Goal: Information Seeking & Learning: Learn about a topic

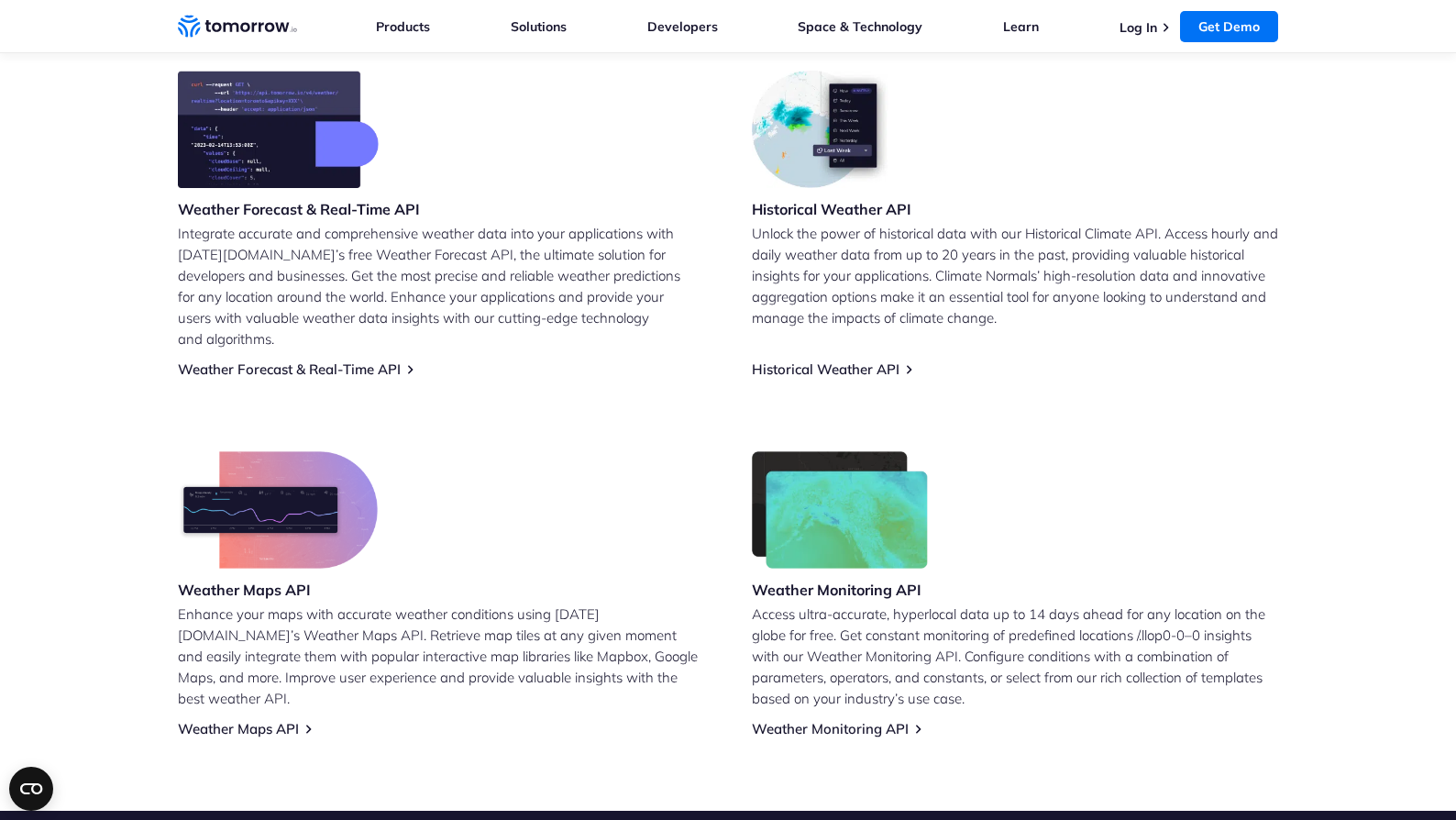
scroll to position [706, 0]
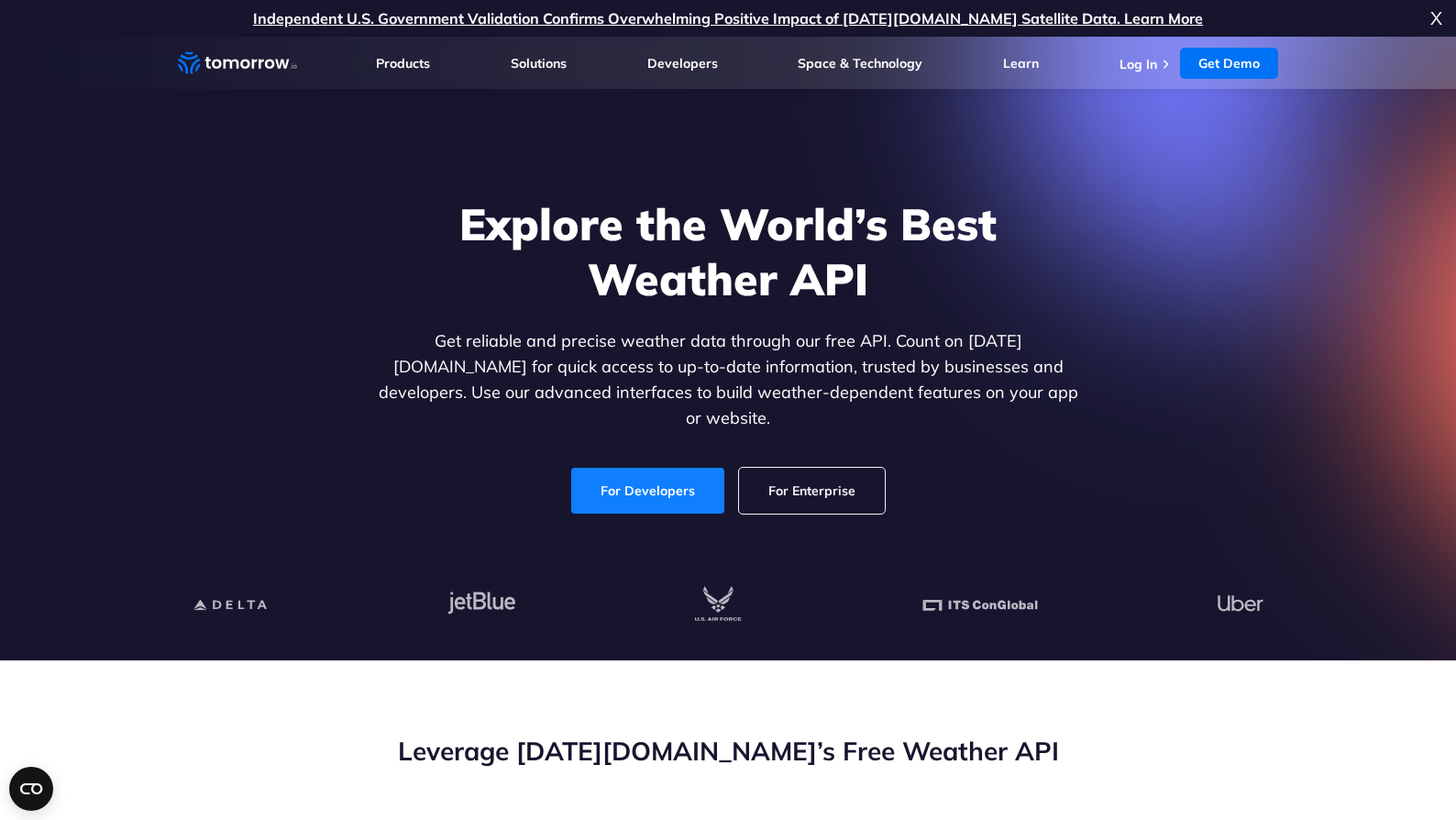
click at [691, 475] on link "For Developers" at bounding box center [647, 491] width 153 height 46
click at [630, 479] on link "For Developers" at bounding box center [647, 491] width 153 height 46
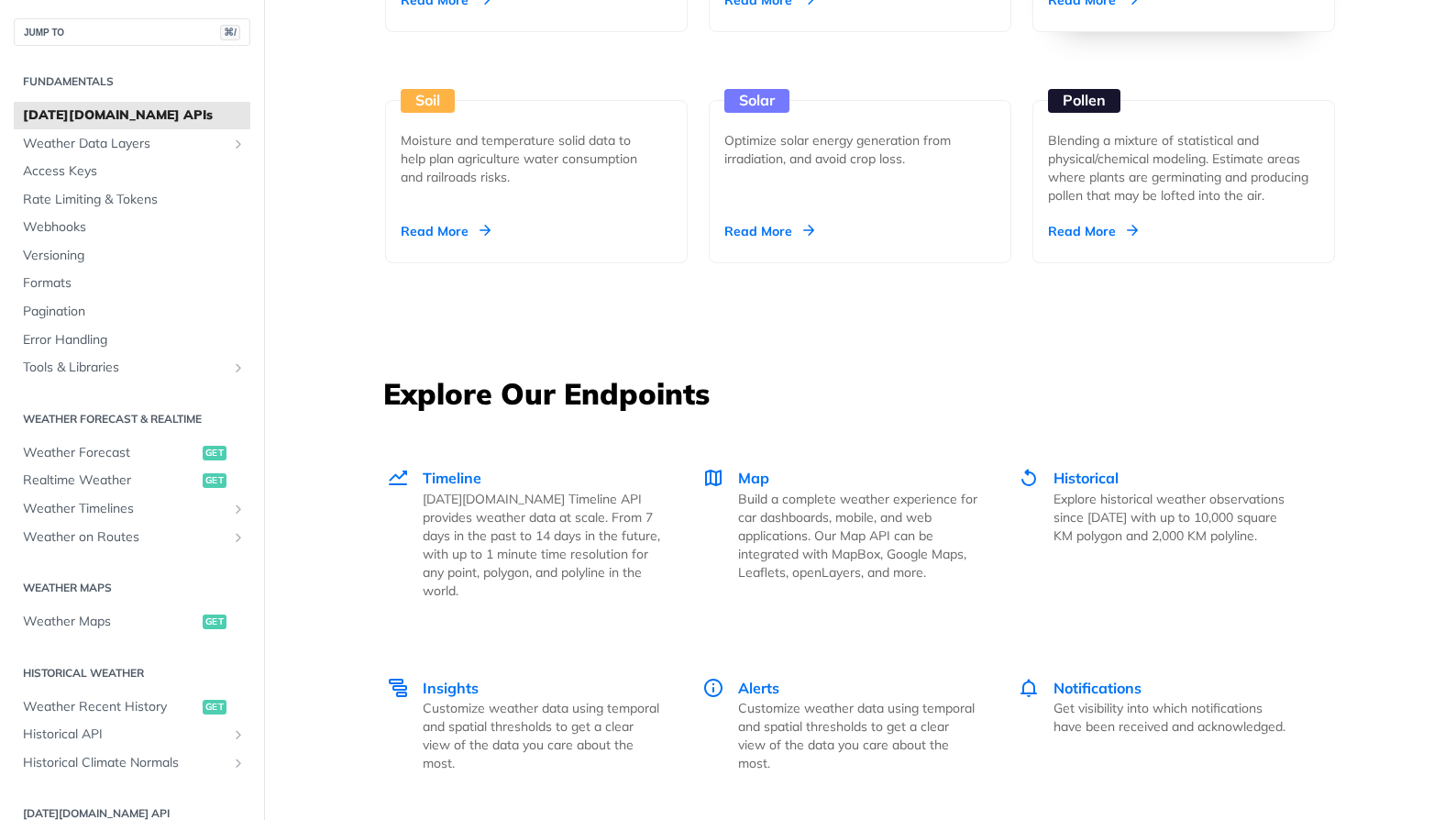
scroll to position [2177, 0]
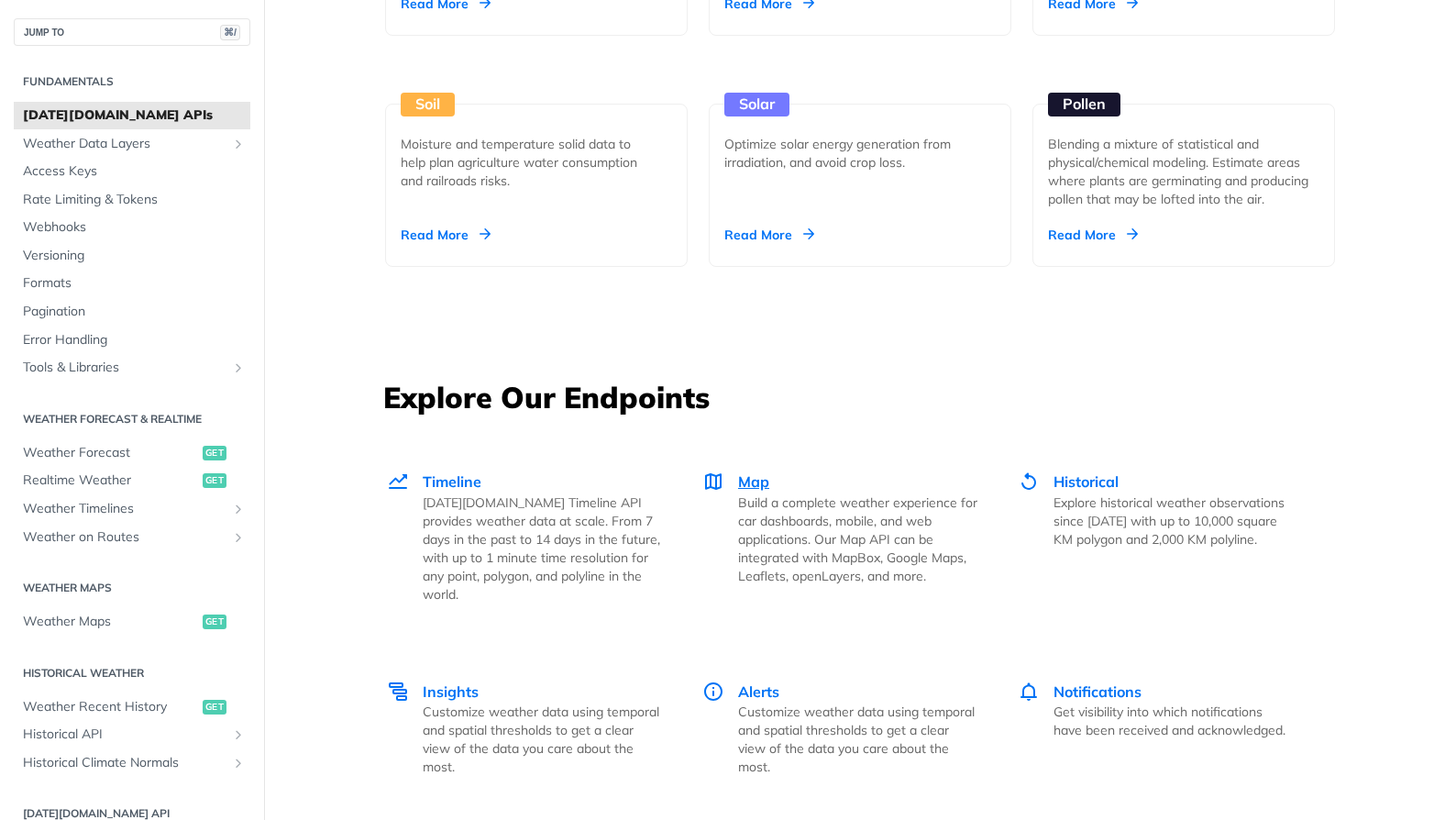
click at [842, 538] on p "Build a complete weather experience for car dashboards, mobile, and web applica…" at bounding box center [858, 539] width 239 height 92
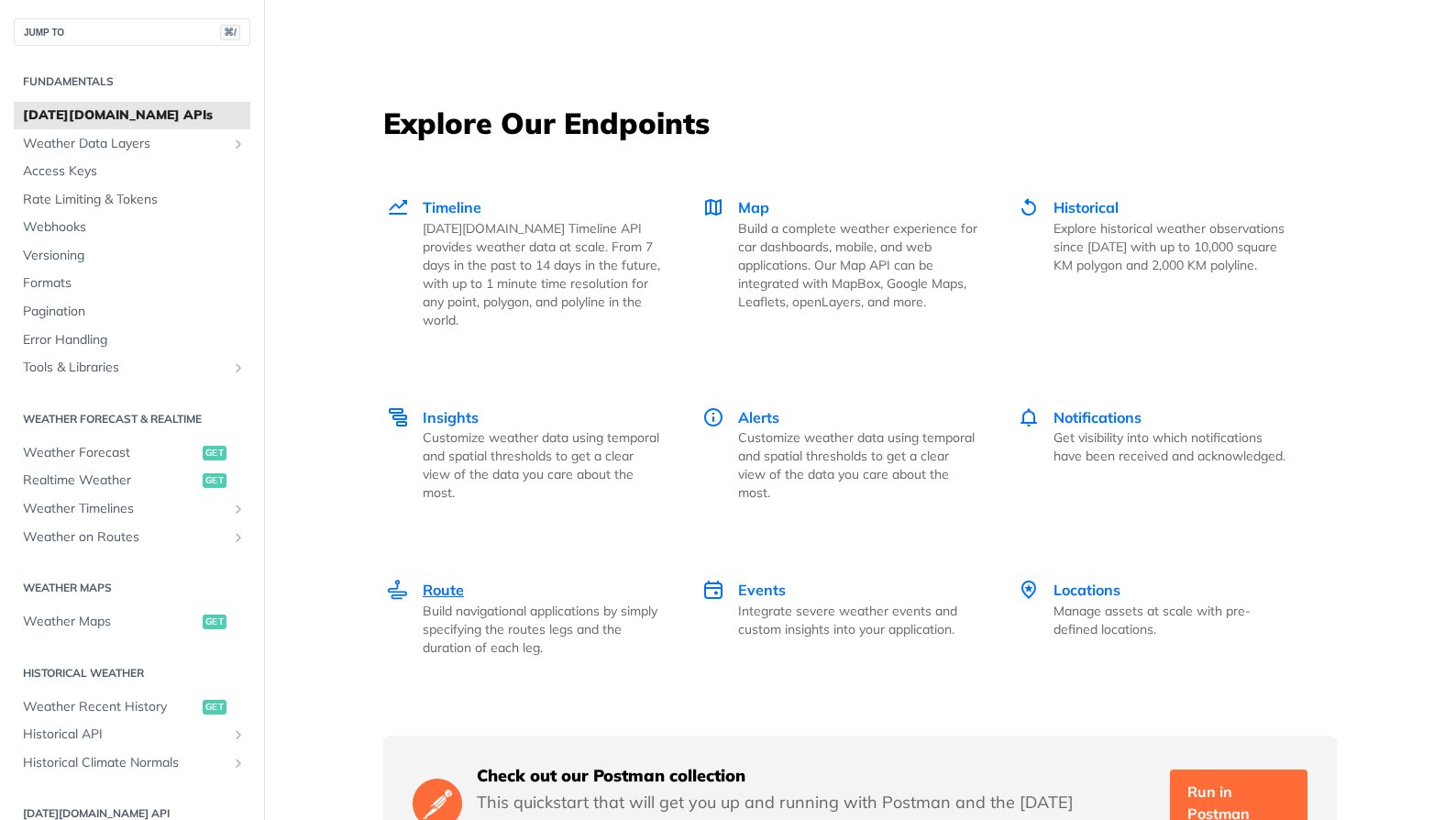
scroll to position [2462, 0]
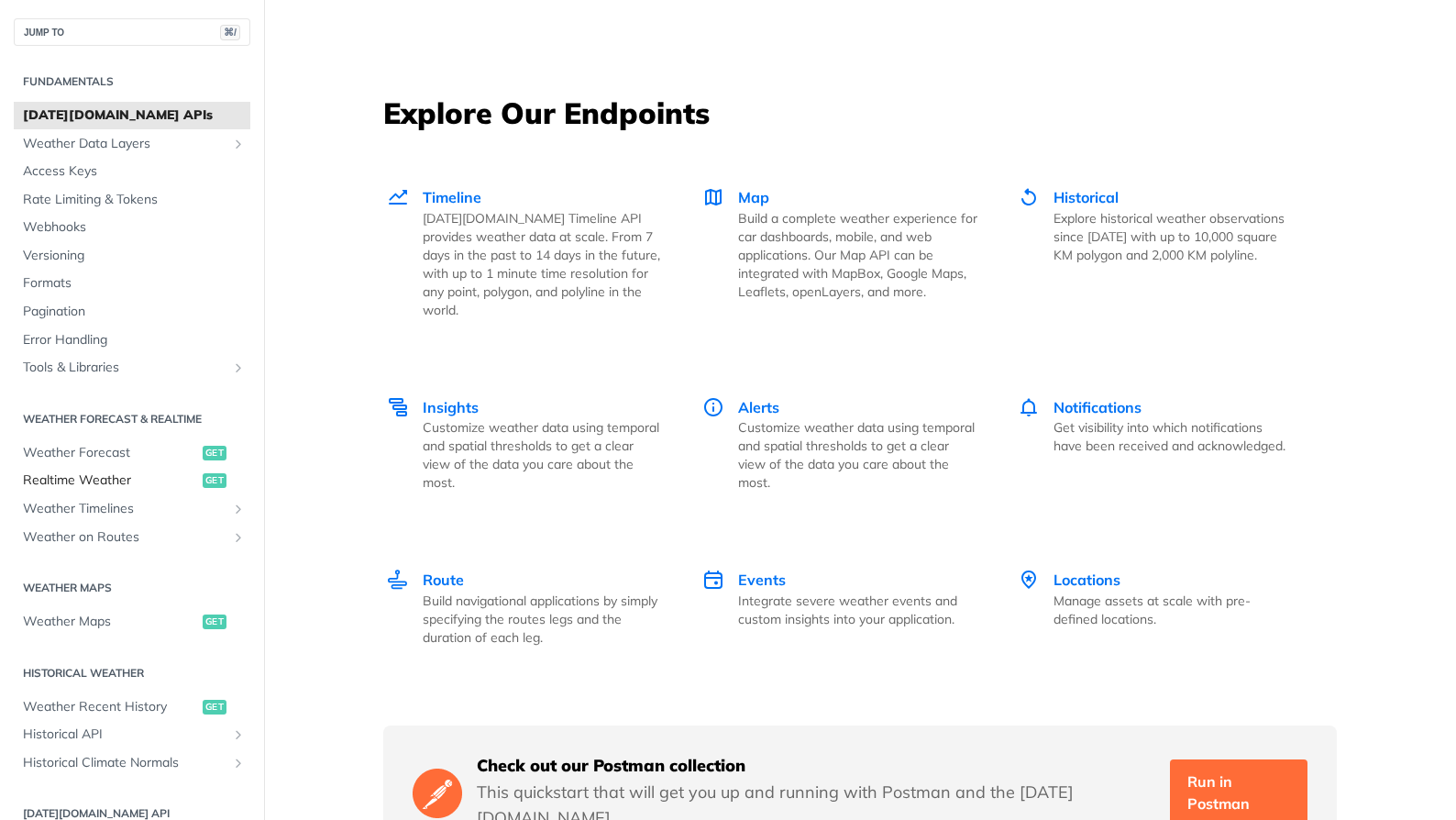
click at [85, 477] on span "Realtime Weather" at bounding box center [110, 480] width 175 height 19
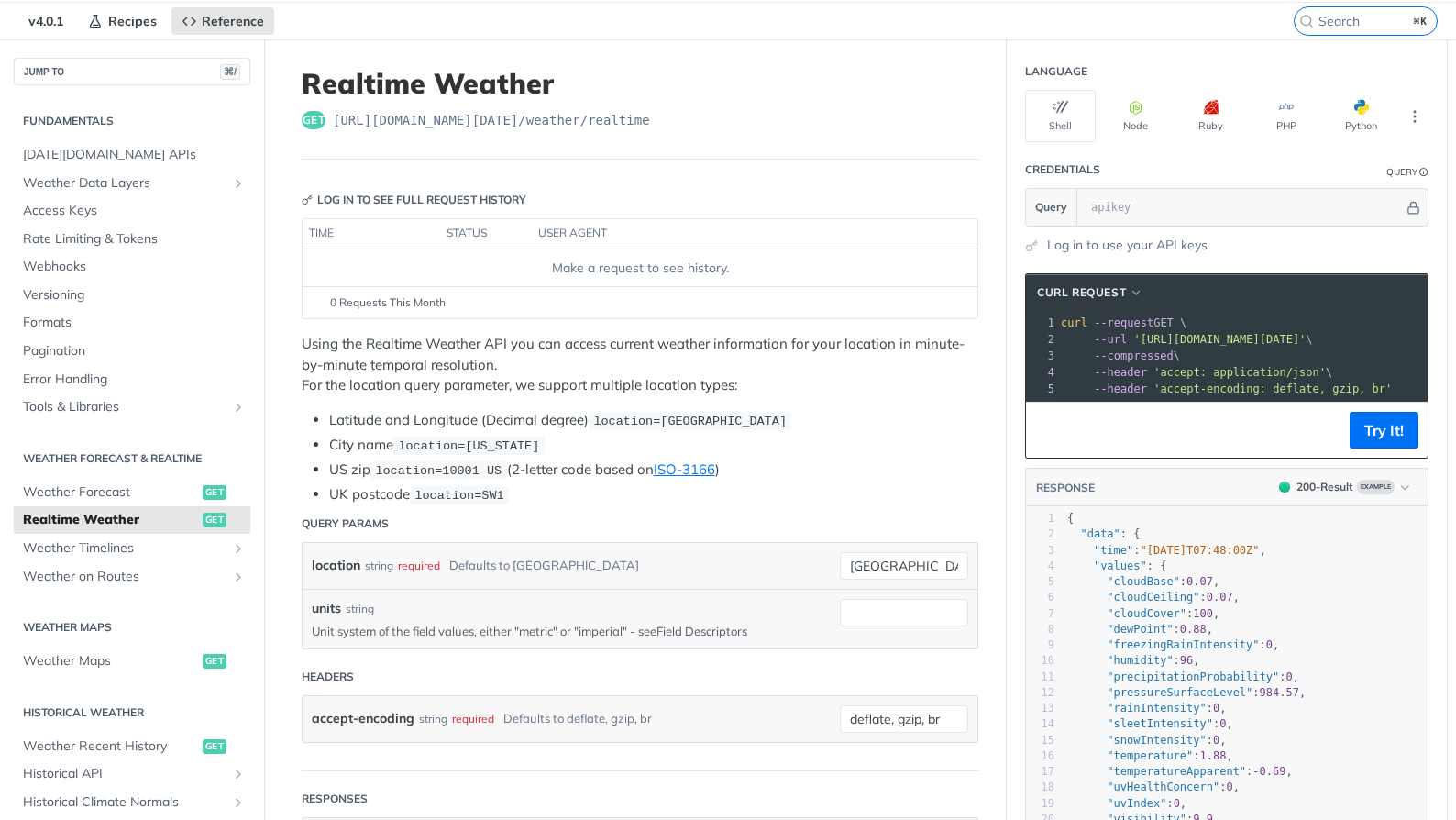
scroll to position [57, 0]
click at [66, 664] on span "Weather Maps" at bounding box center [110, 662] width 175 height 19
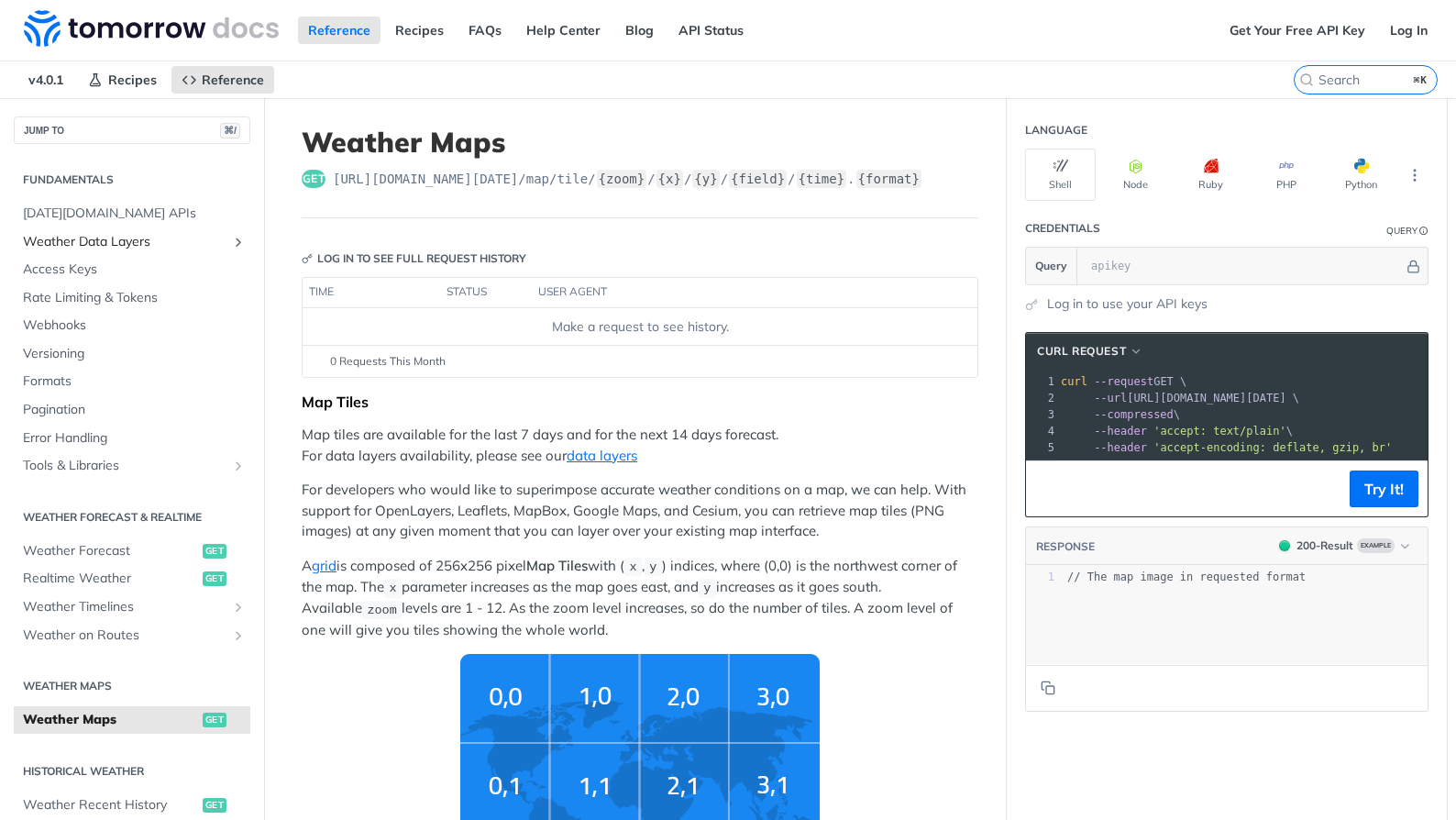
click at [145, 246] on span "Weather Data Layers" at bounding box center [125, 241] width 204 height 19
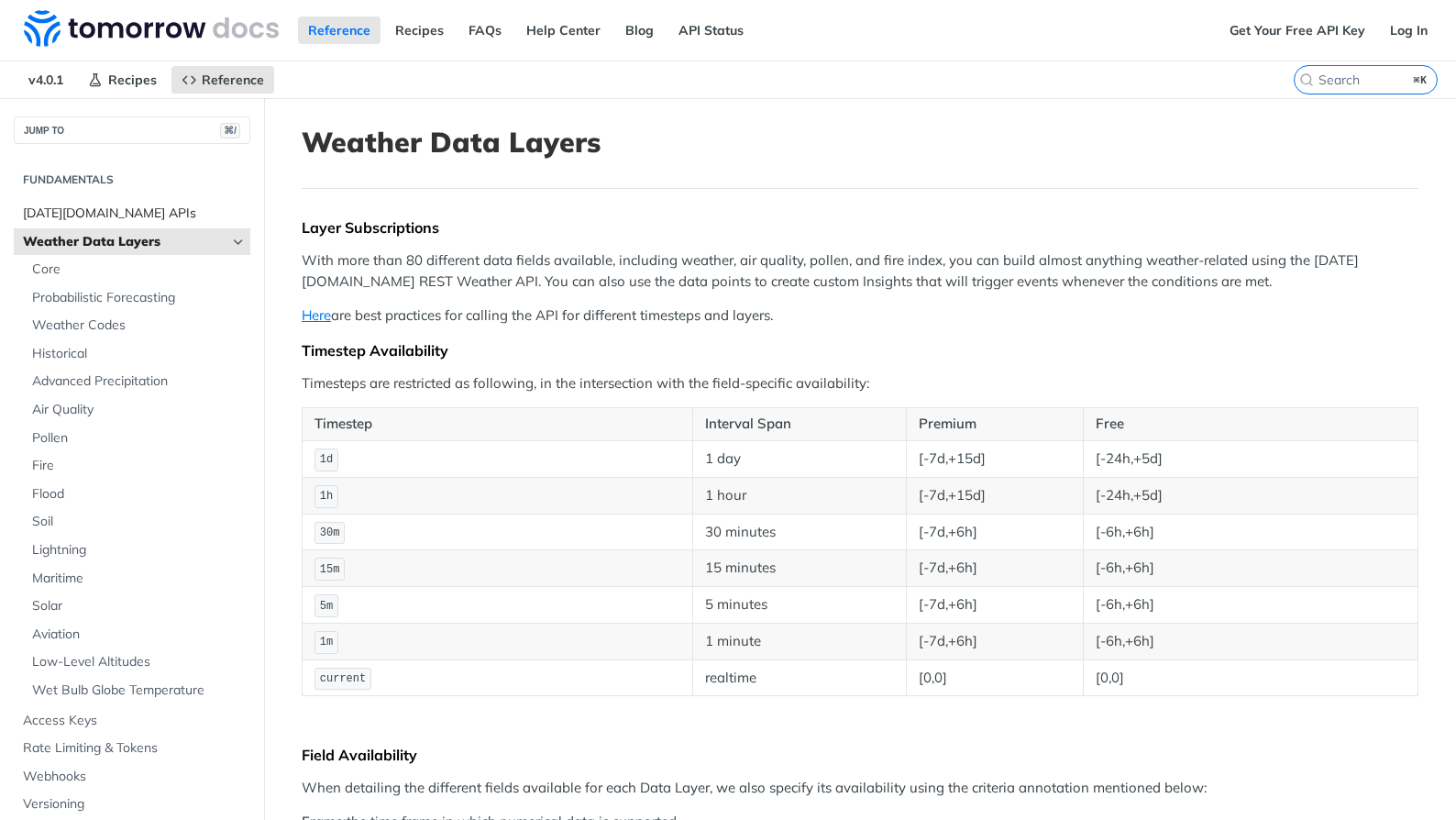
click at [68, 209] on span "[DATE][DOMAIN_NAME] APIs" at bounding box center [134, 214] width 223 height 19
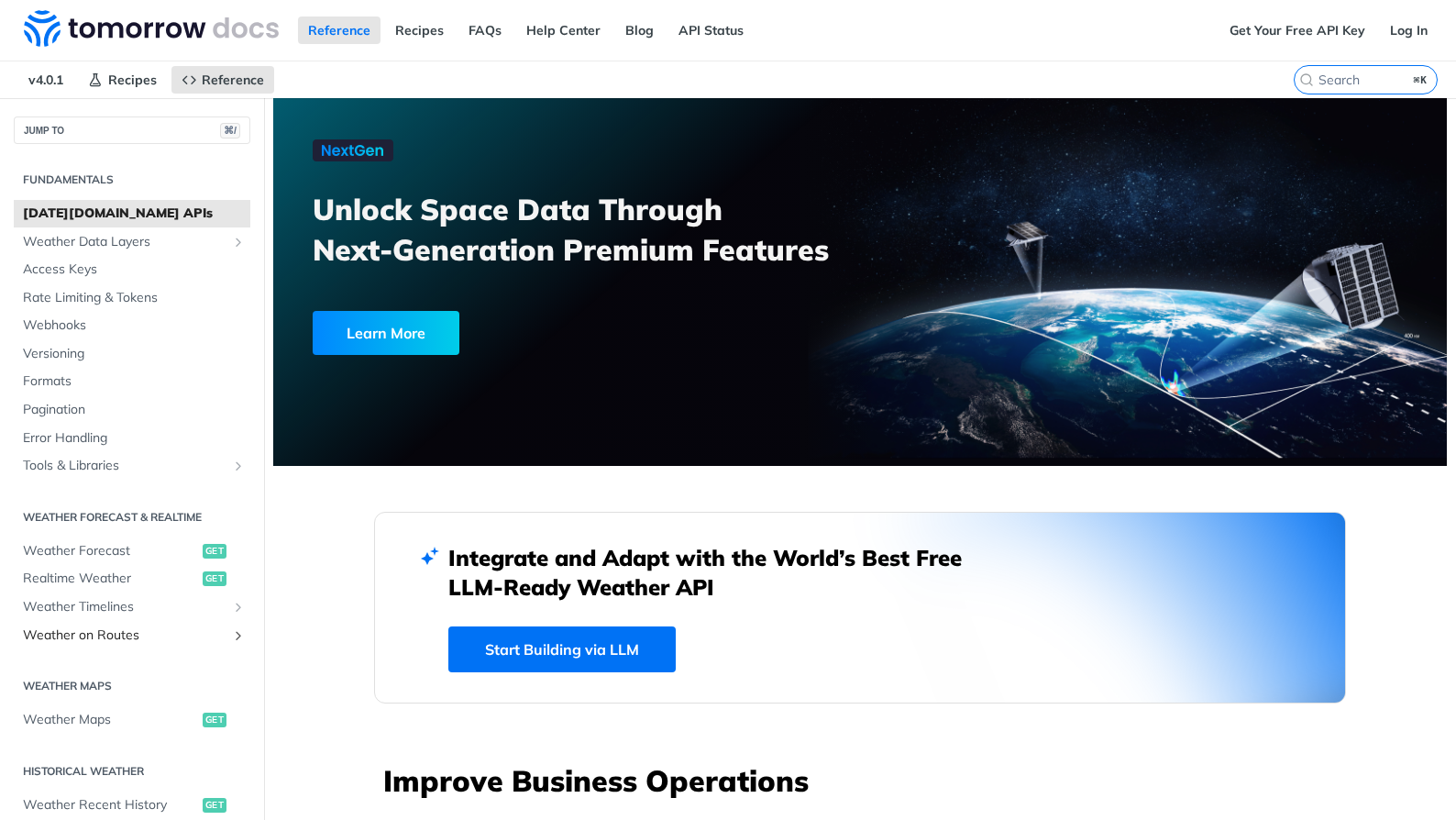
click at [163, 633] on span "Weather on Routes" at bounding box center [125, 635] width 204 height 19
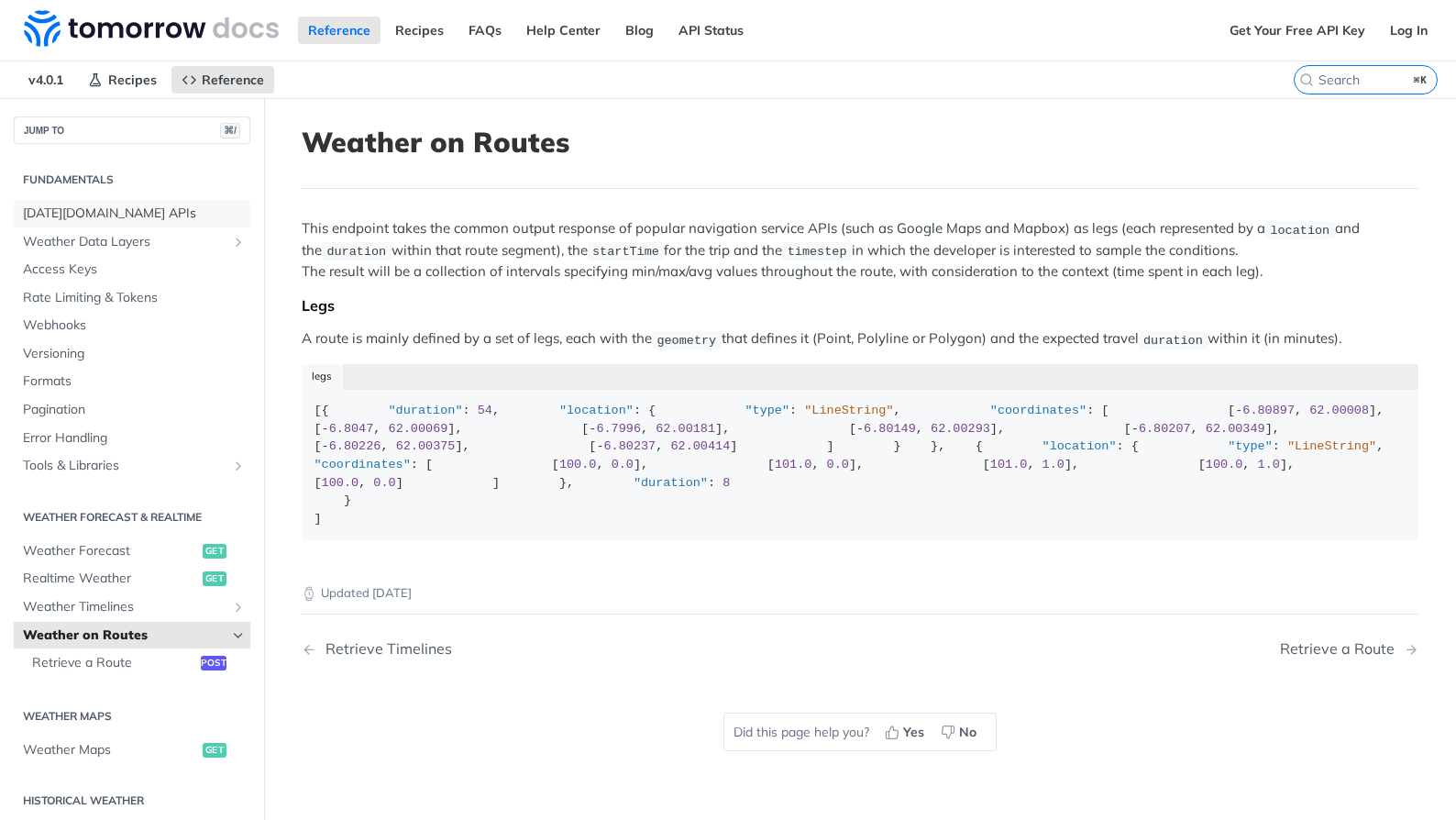
click at [80, 215] on span "Tomorrow.io APIs" at bounding box center [134, 214] width 223 height 19
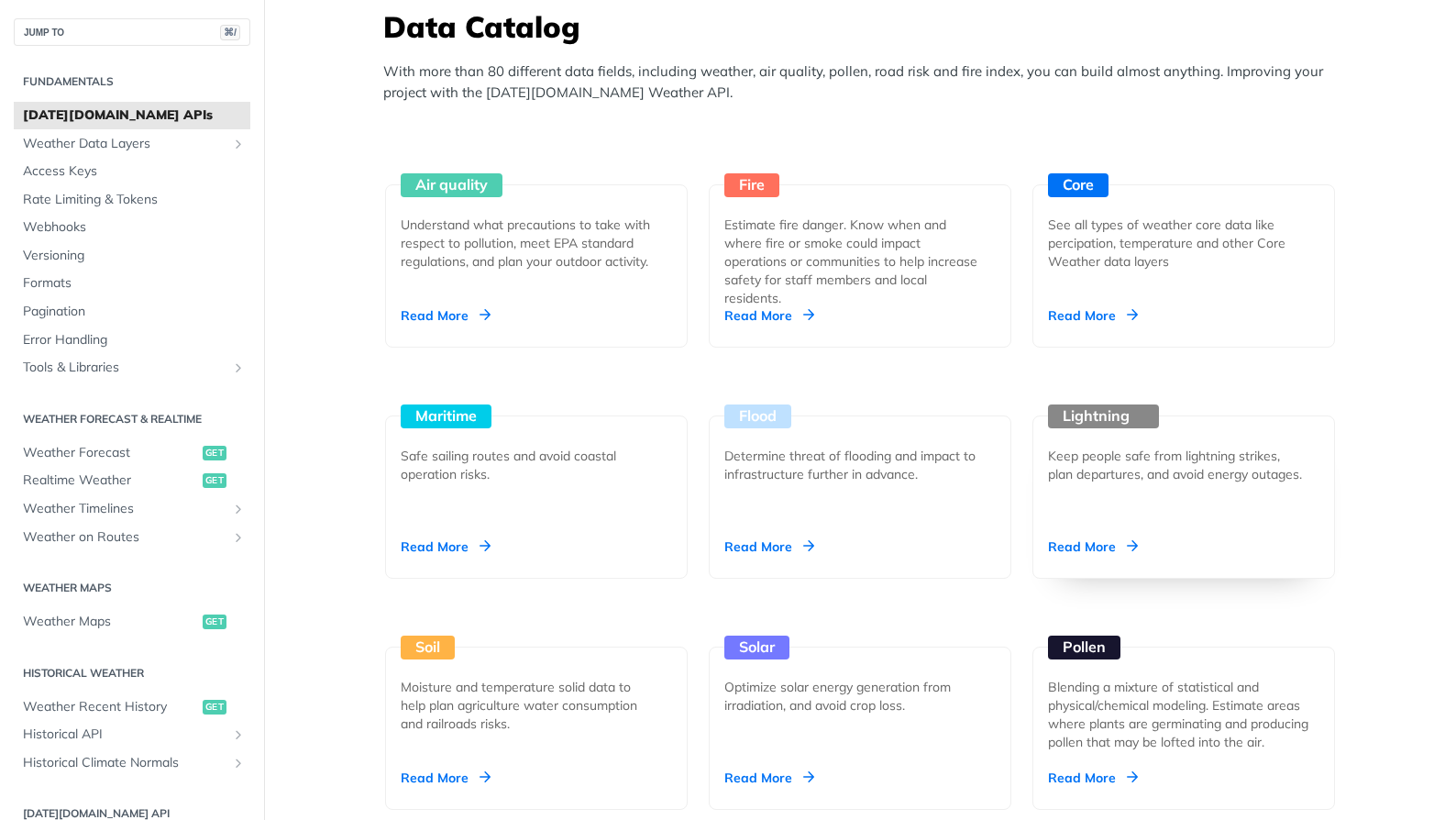
scroll to position [1664, 0]
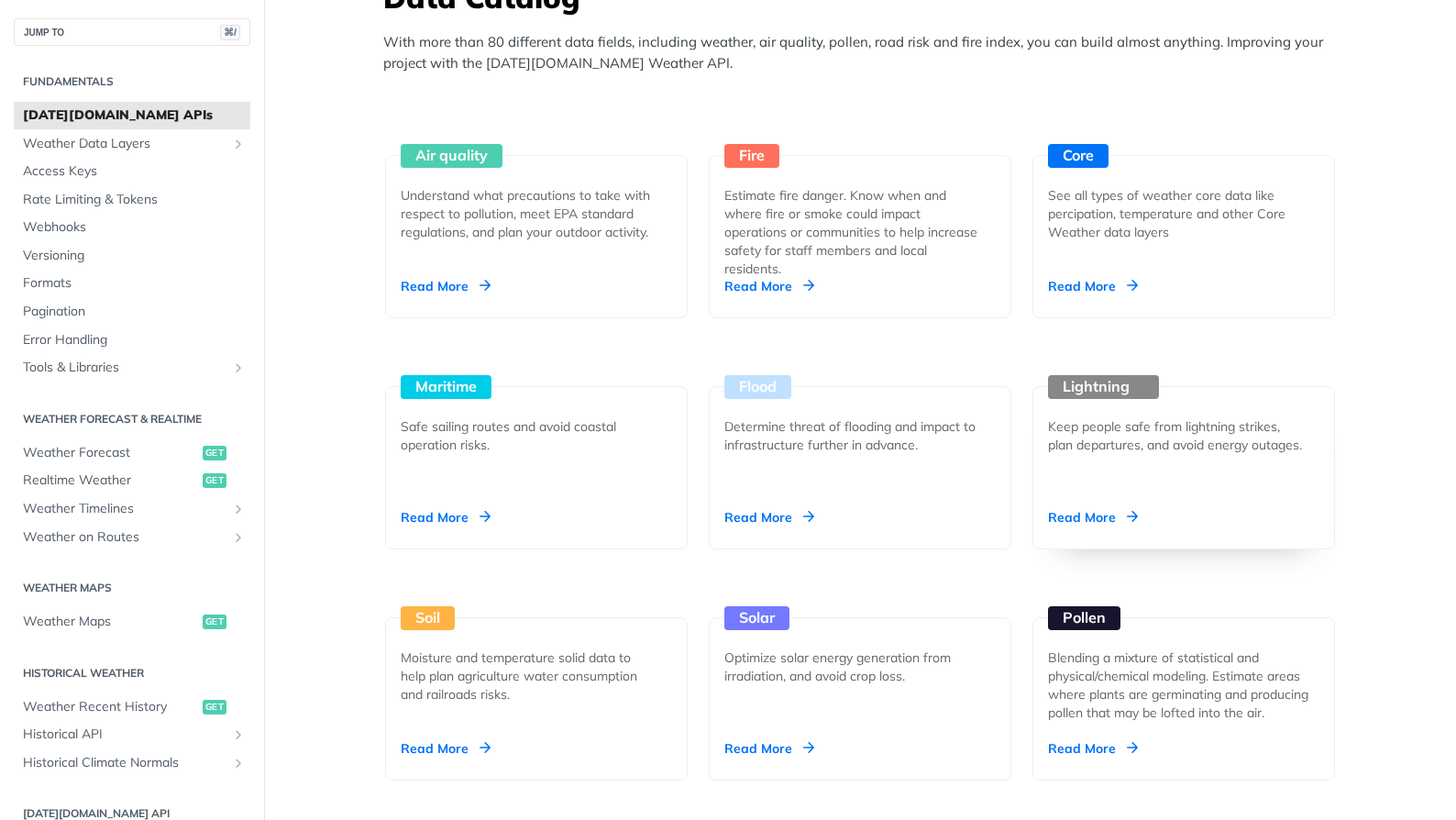
click at [1087, 515] on div "Read More" at bounding box center [1092, 517] width 90 height 19
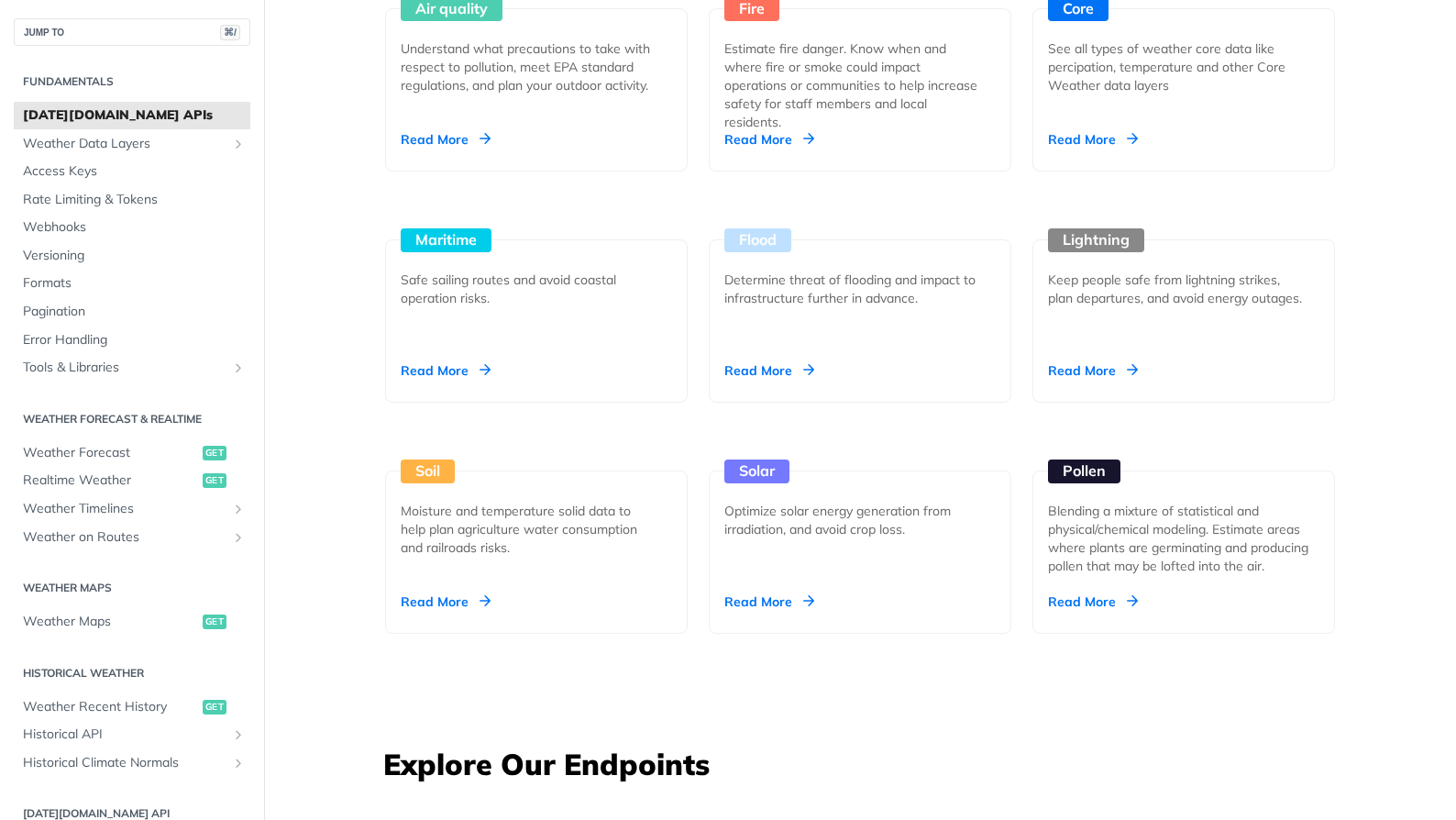
scroll to position [1825, 0]
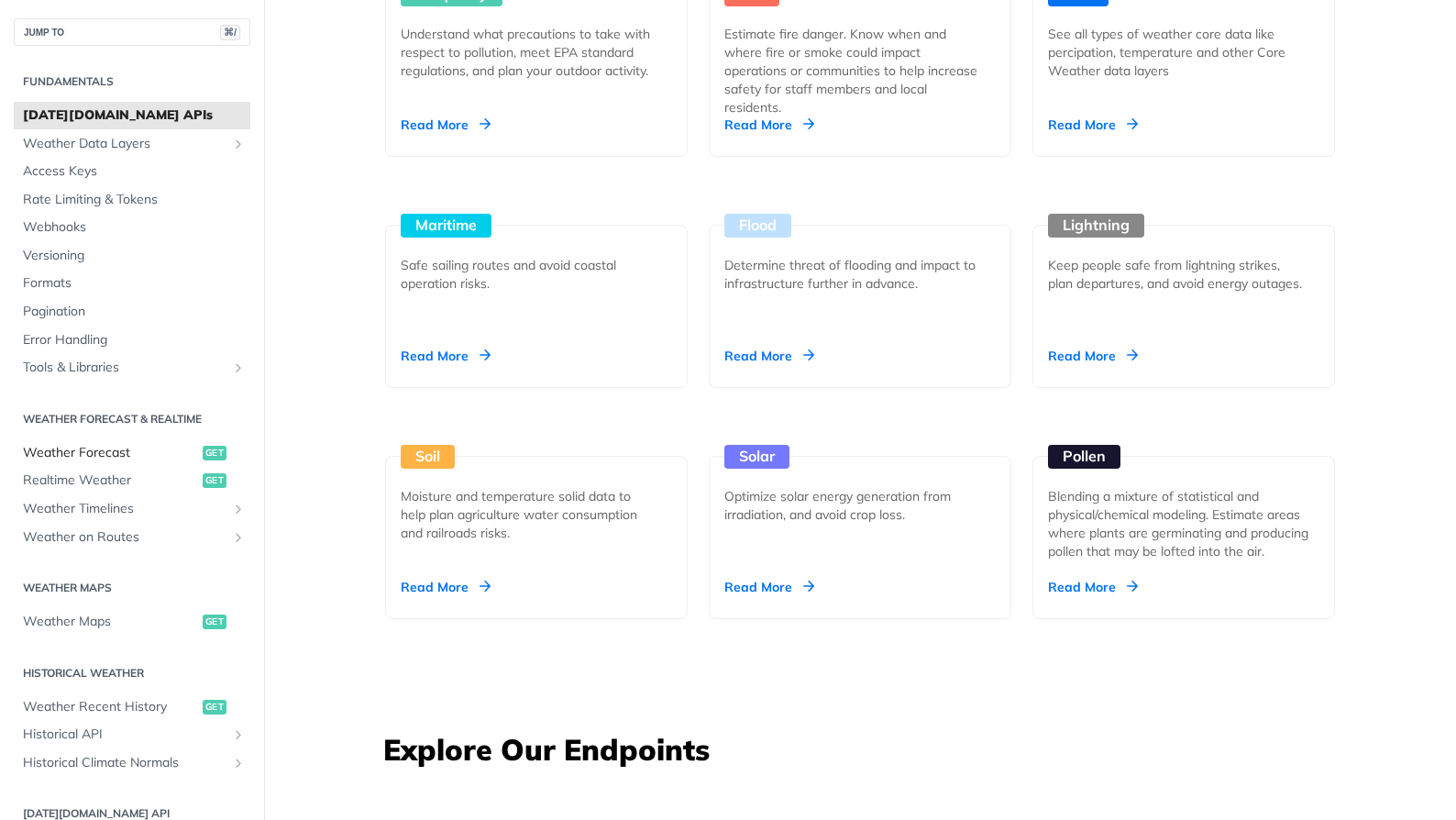
click at [75, 453] on span "Weather Forecast" at bounding box center [110, 453] width 175 height 19
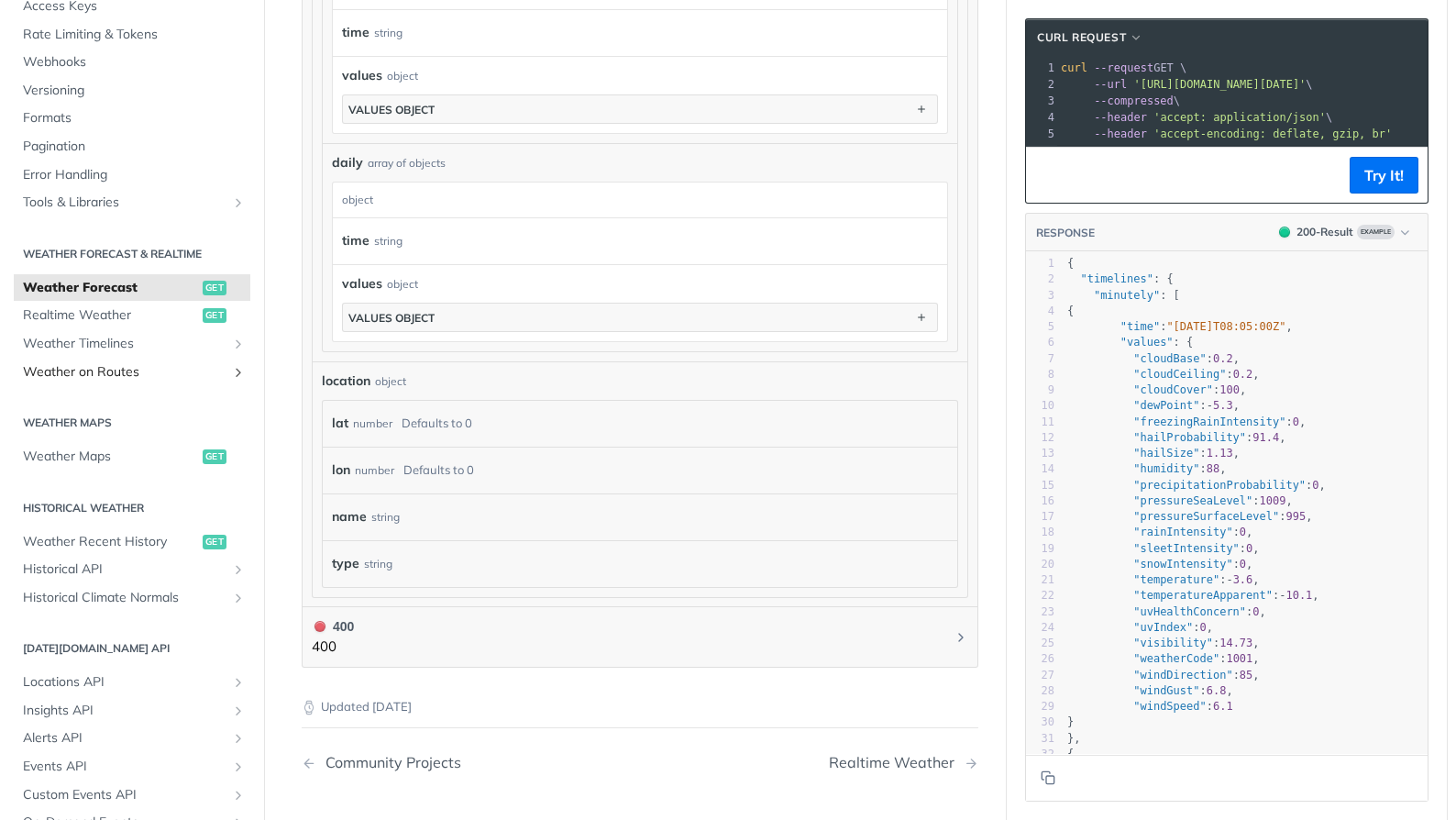
scroll to position [167, 0]
click at [51, 443] on link "Weather Maps get" at bounding box center [132, 455] width 236 height 28
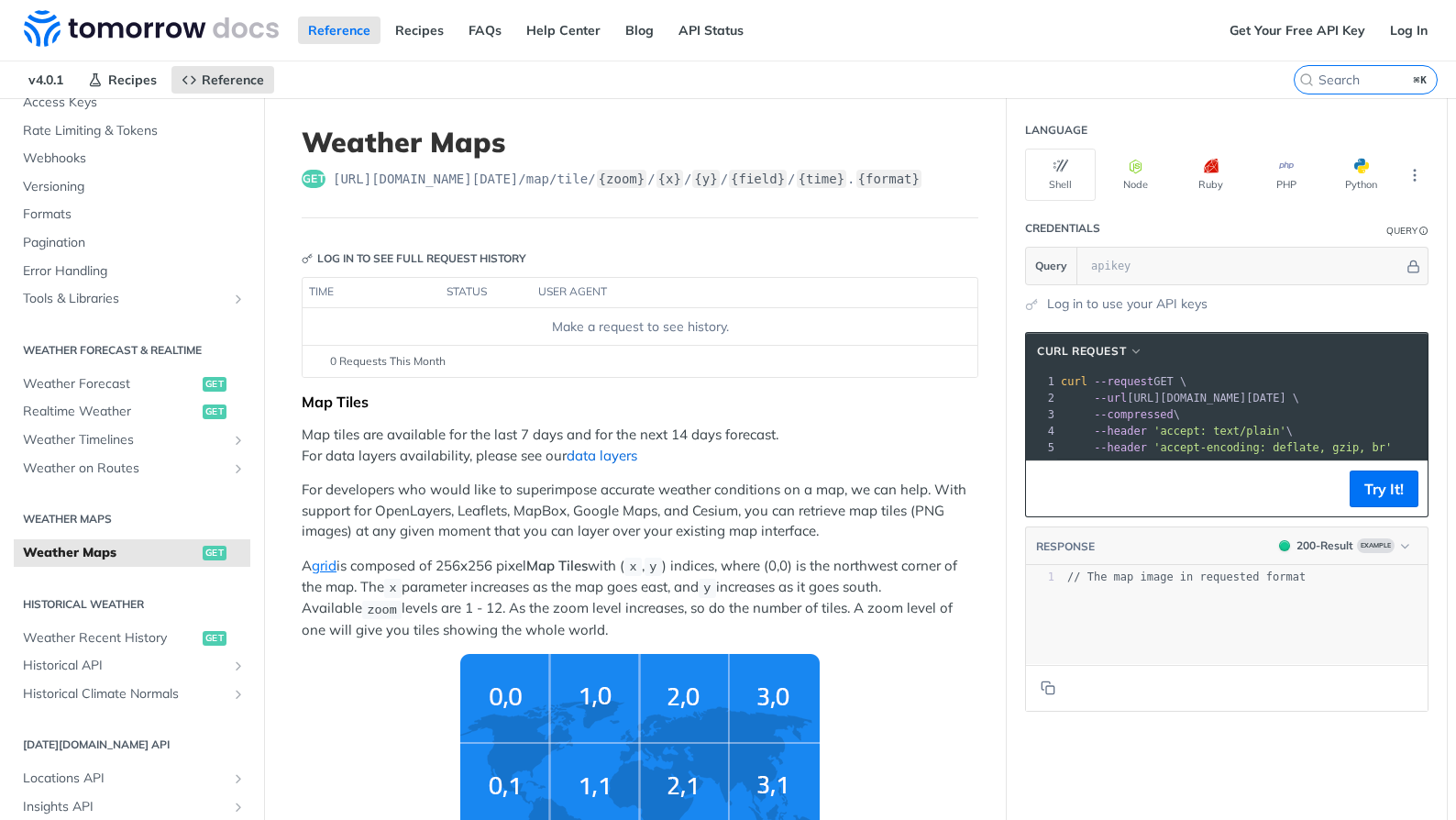
click at [604, 458] on link "data layers" at bounding box center [601, 455] width 70 height 18
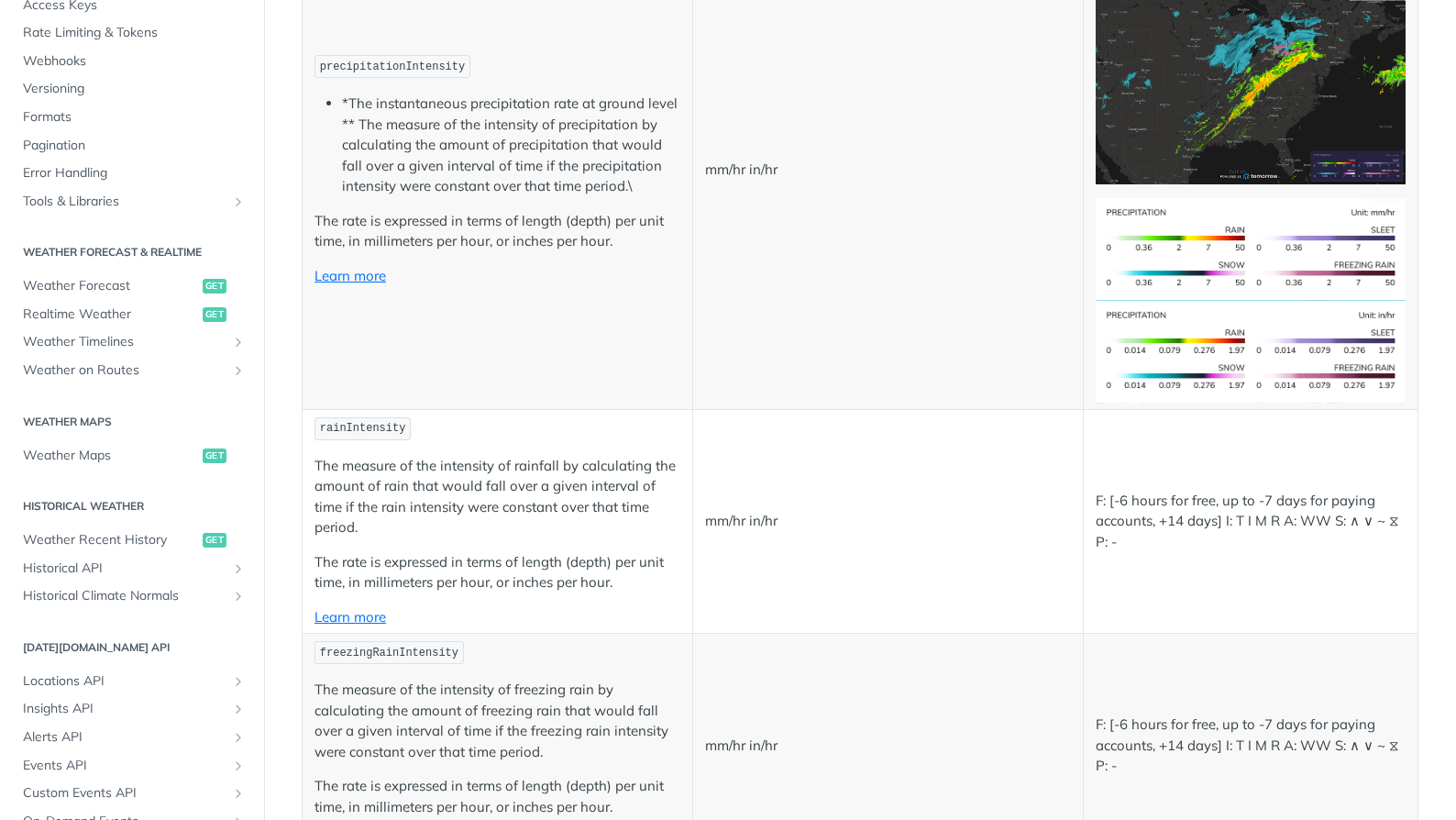
scroll to position [1491, 0]
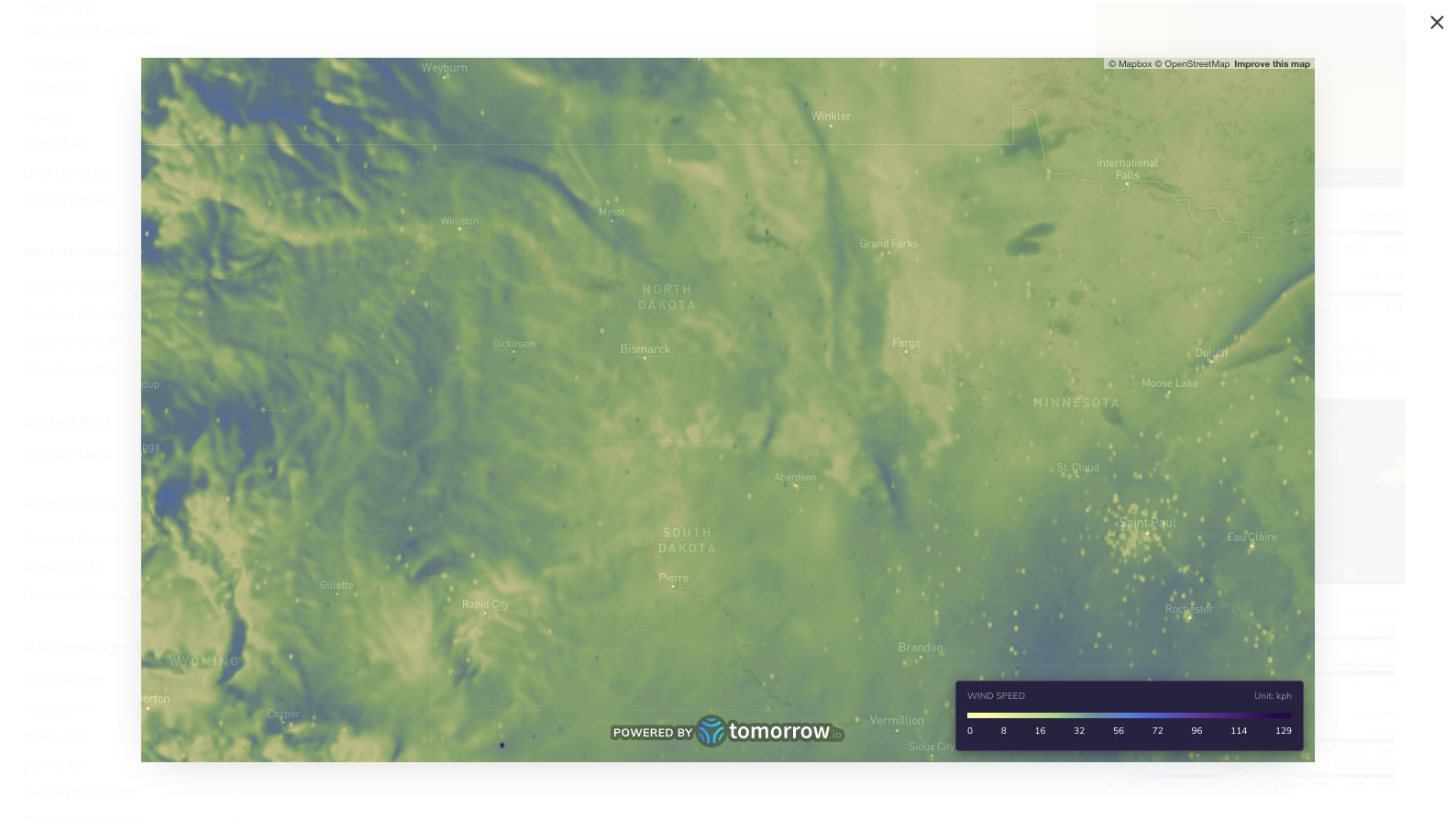
click at [1164, 394] on img "Collapse image" at bounding box center [728, 410] width 1173 height 704
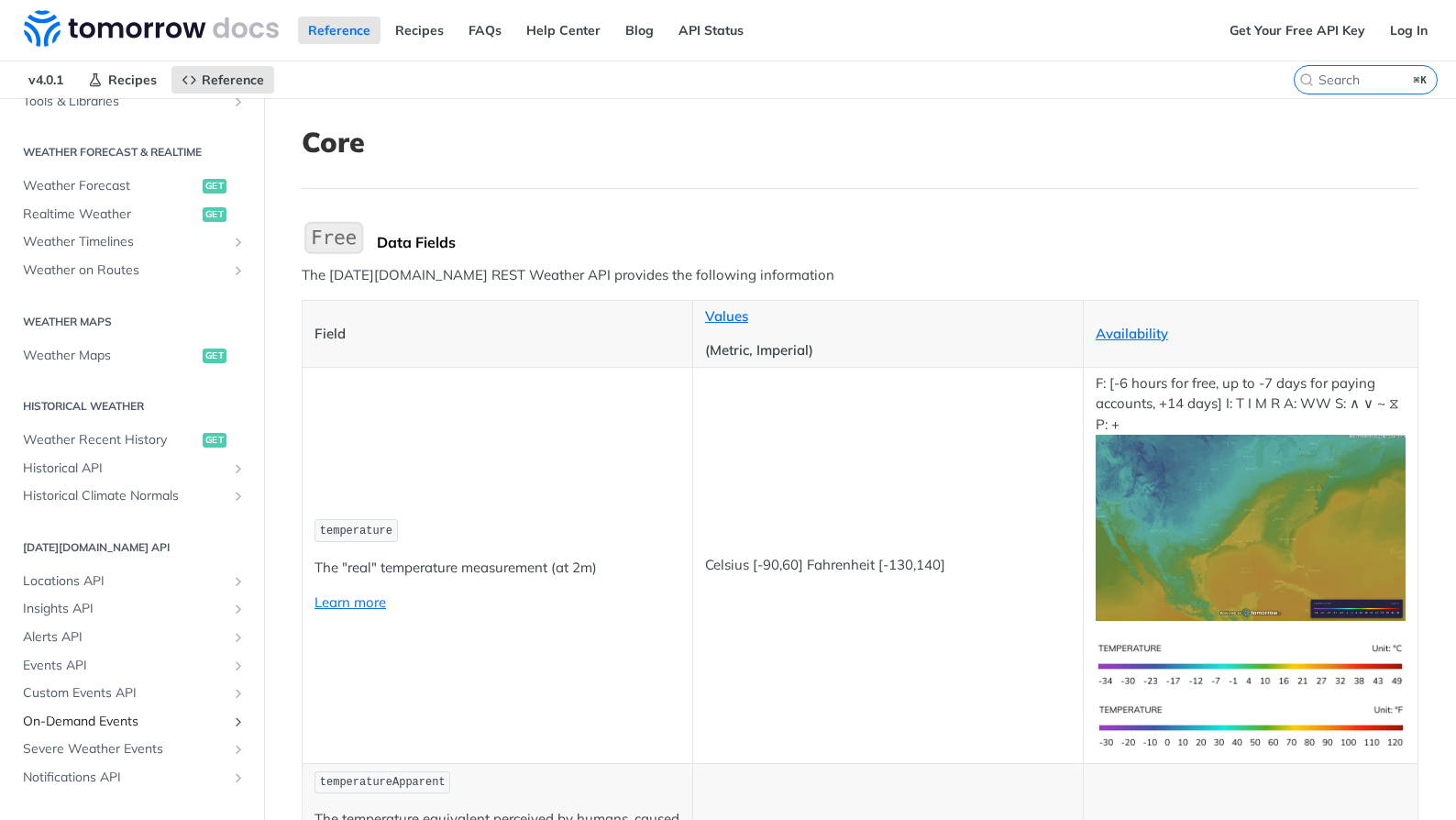
scroll to position [822, 0]
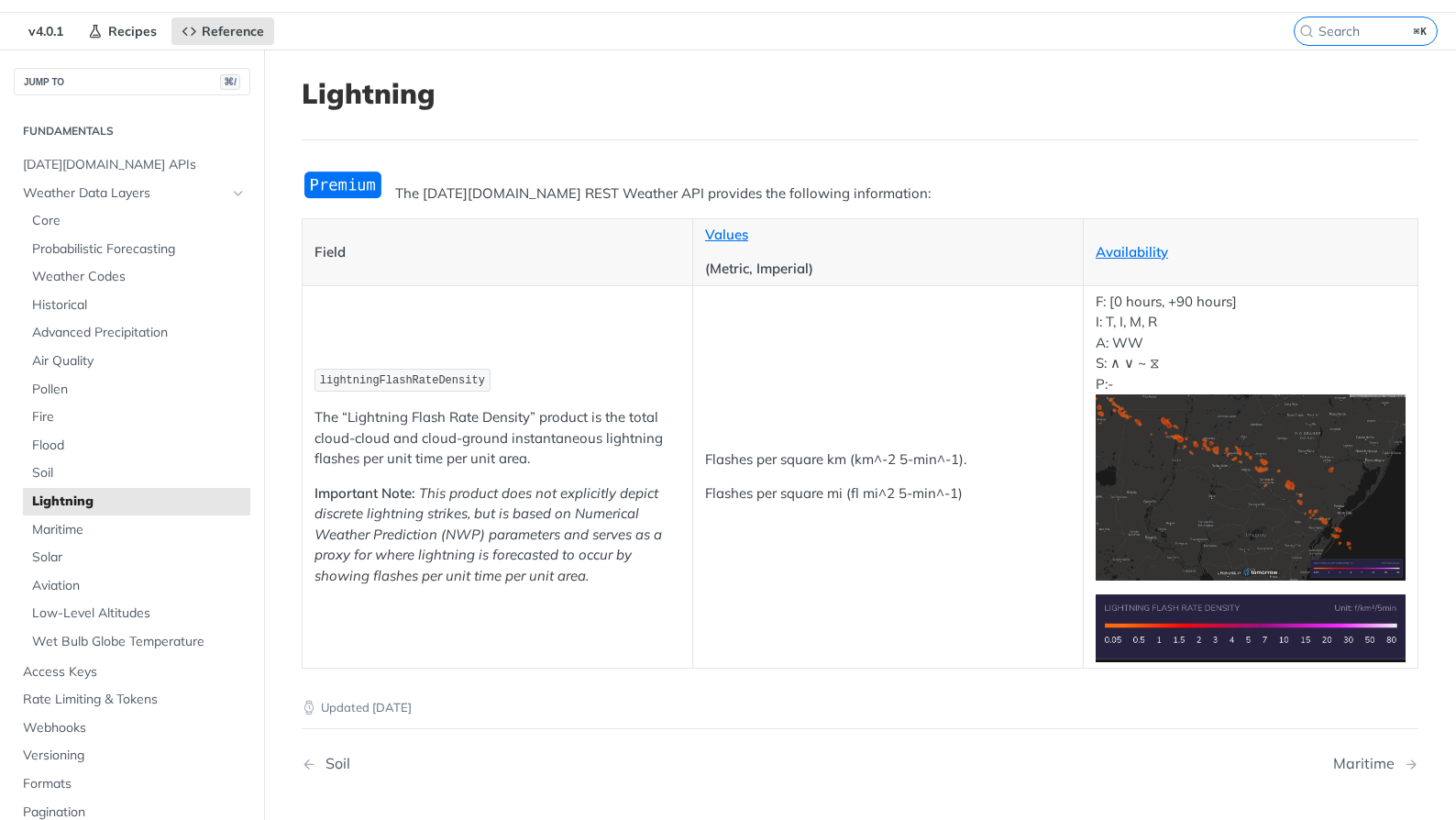
scroll to position [14, 0]
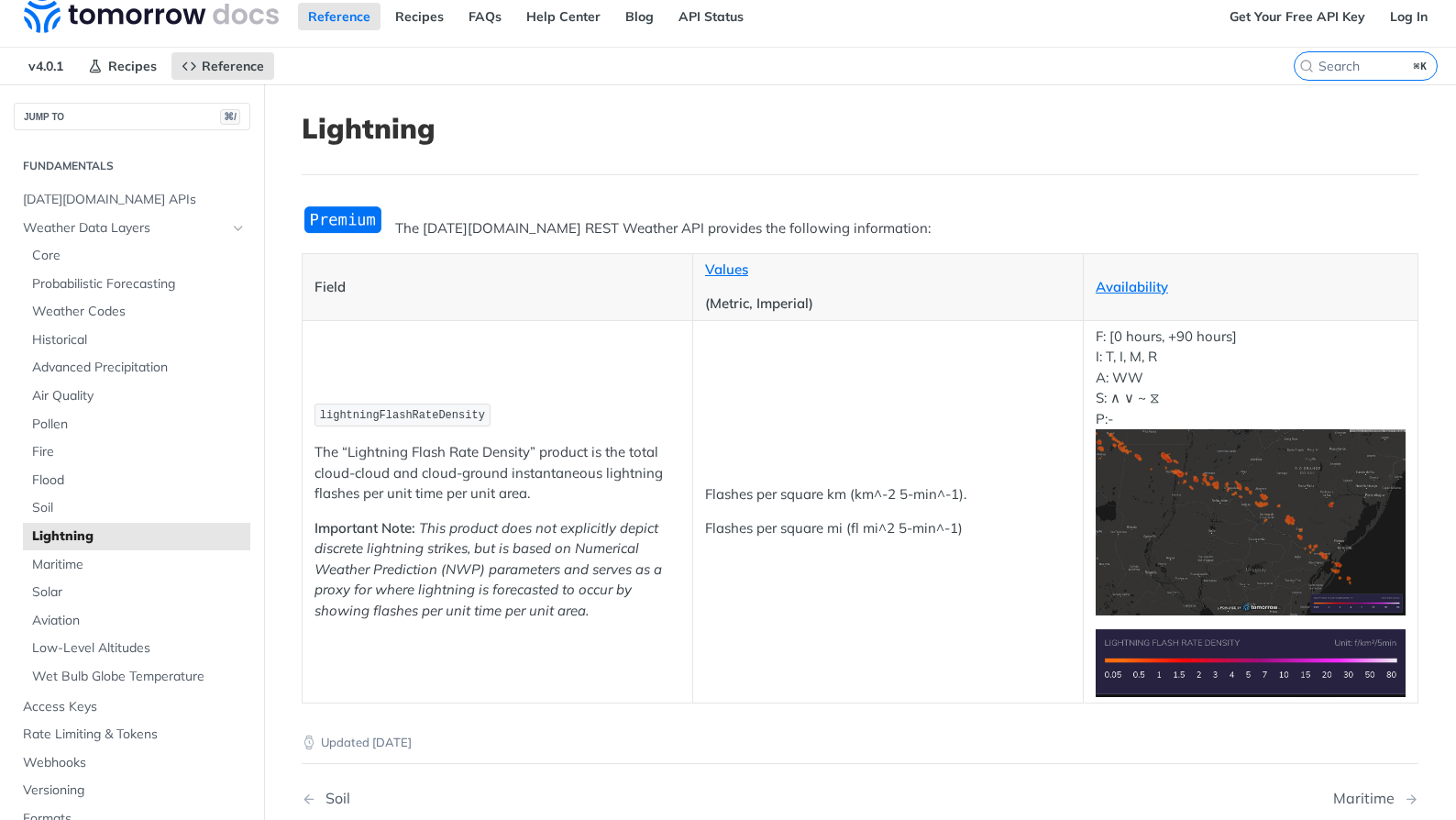
click at [1187, 519] on img "Expand image" at bounding box center [1250, 522] width 310 height 186
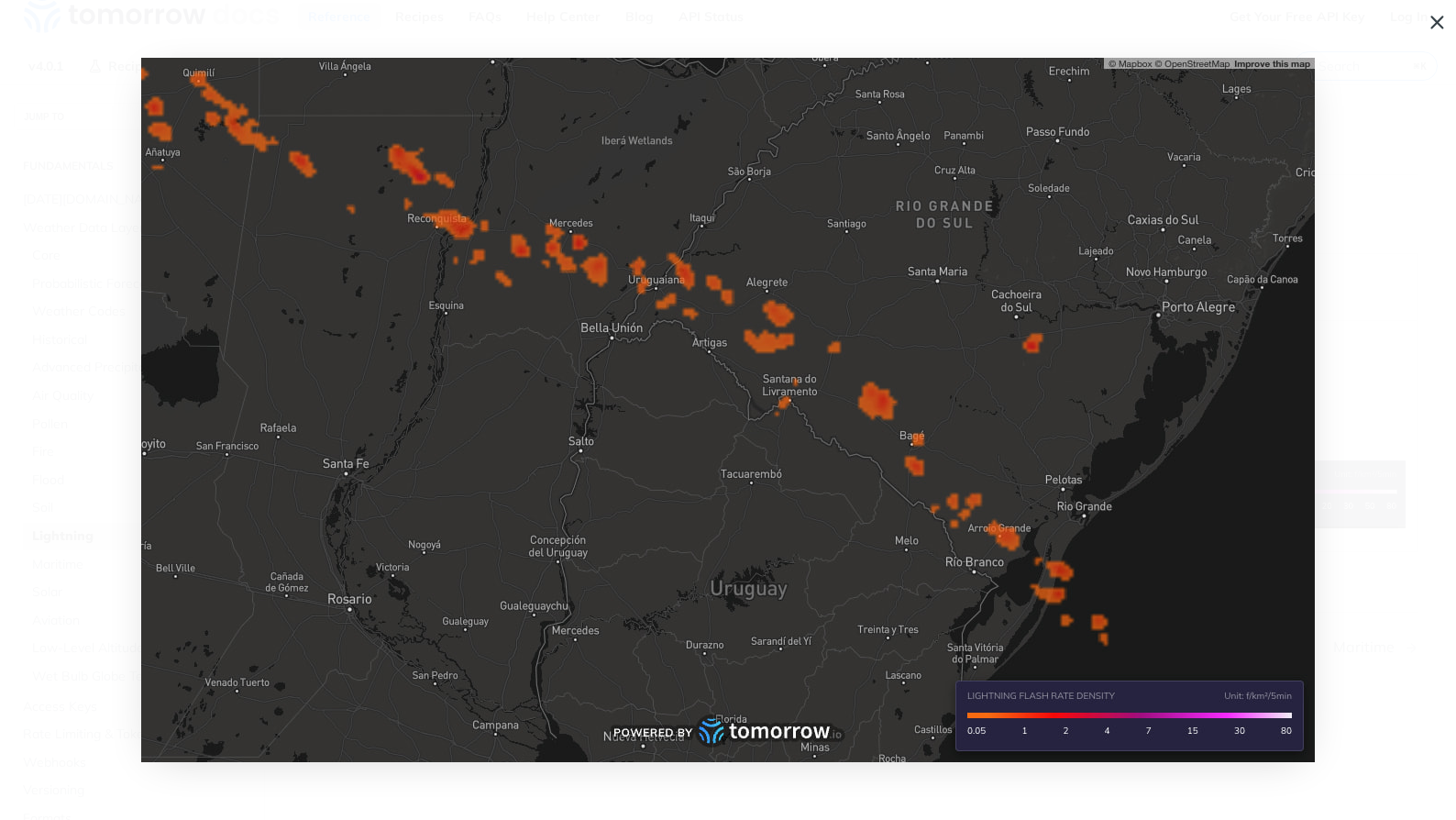
click at [1397, 595] on span "Collapse image" at bounding box center [728, 410] width 1456 height 820
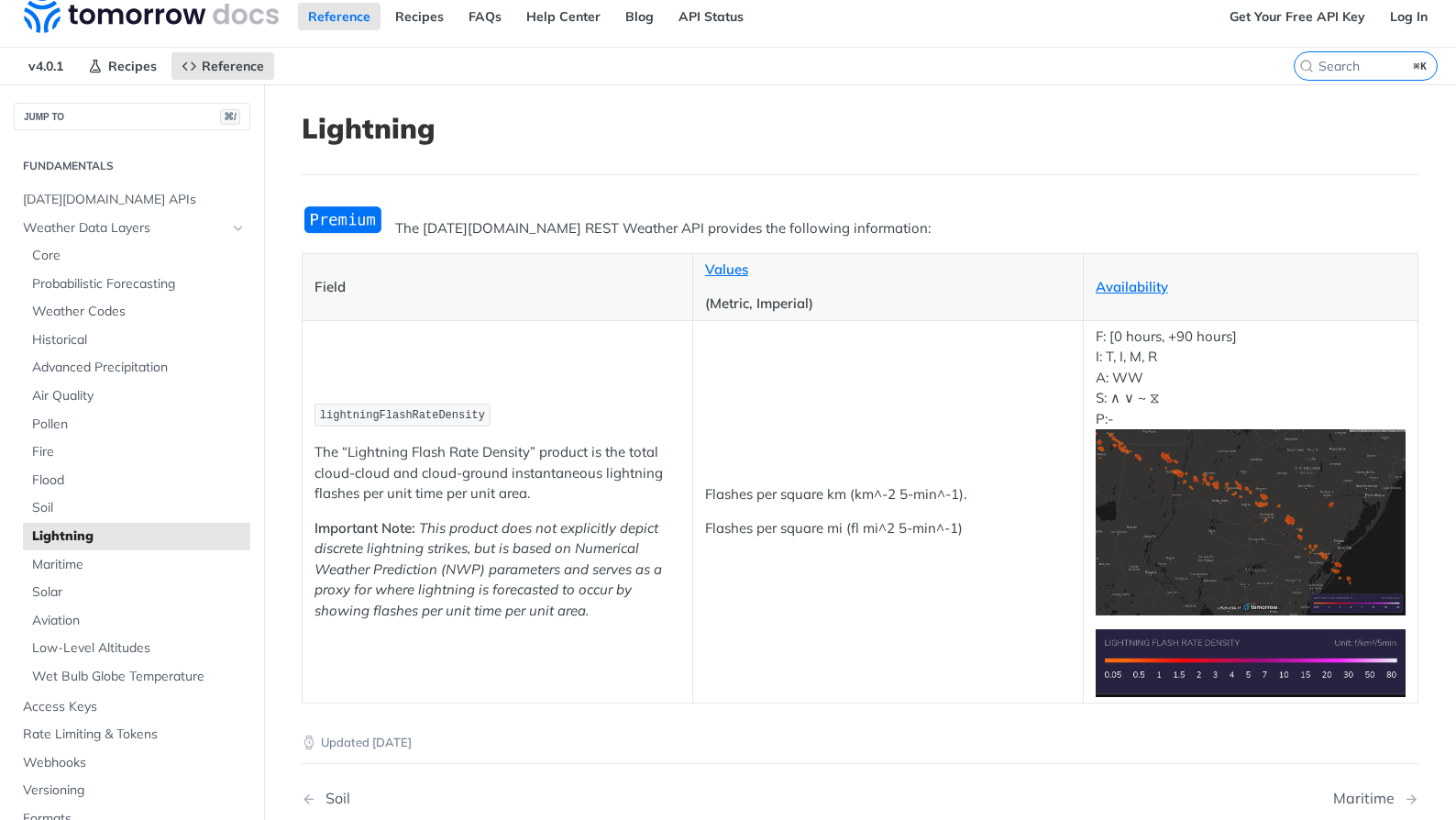
scroll to position [0, 0]
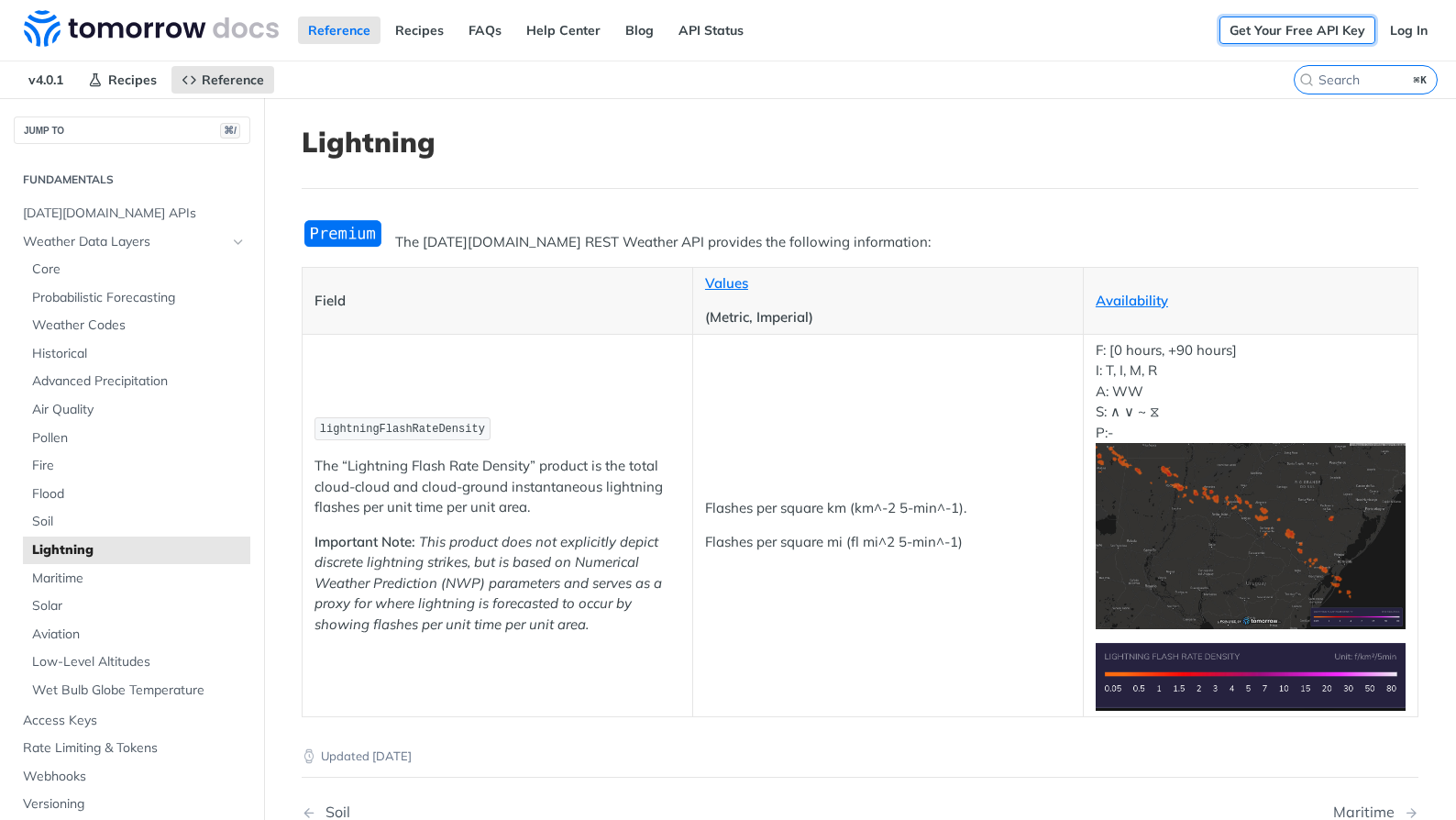
click at [1283, 29] on link "Get Your Free API Key" at bounding box center [1298, 31] width 156 height 28
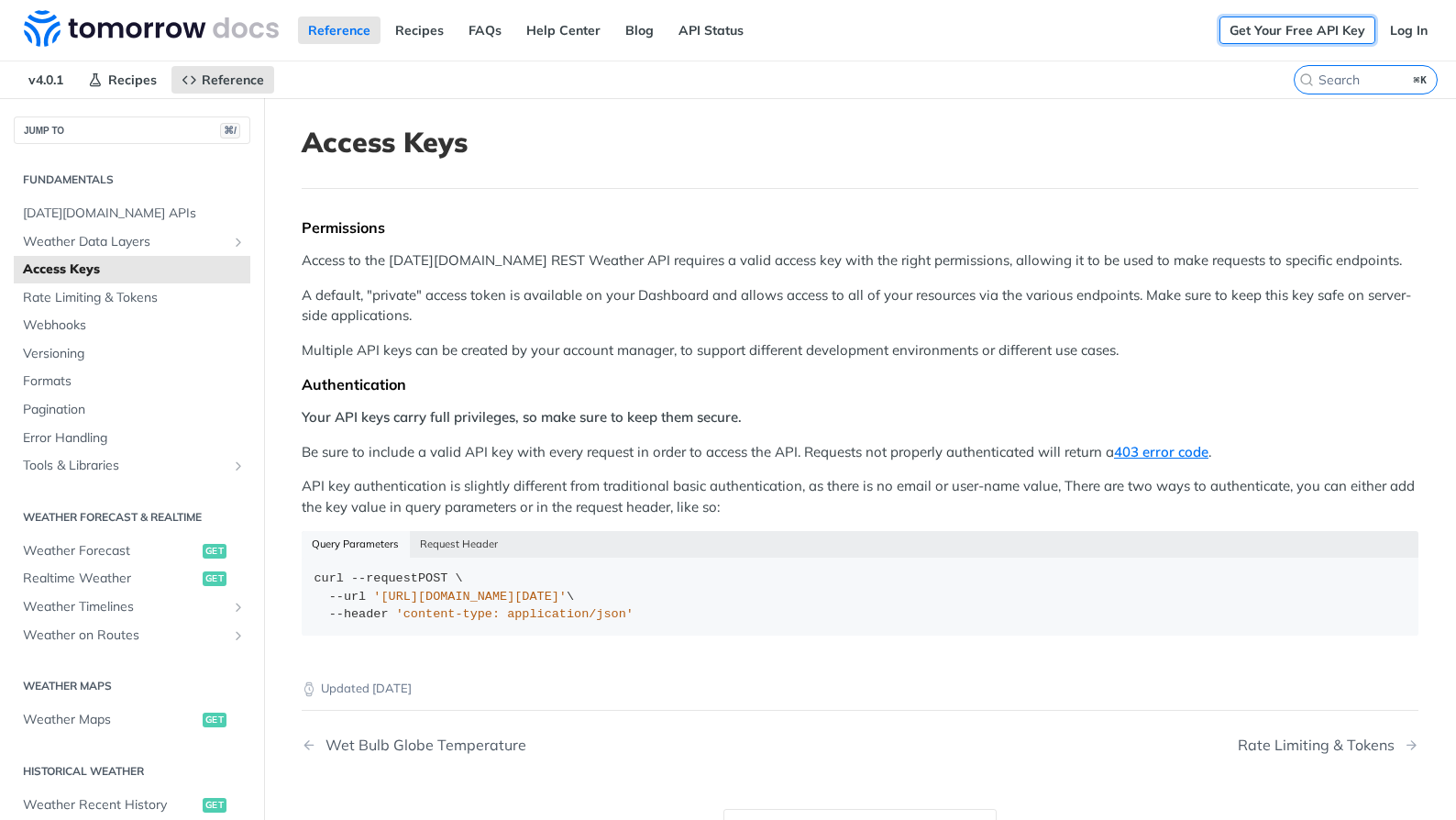
click at [1252, 31] on link "Get Your Free API Key" at bounding box center [1298, 31] width 156 height 28
click at [1399, 26] on link "Log In" at bounding box center [1409, 31] width 57 height 28
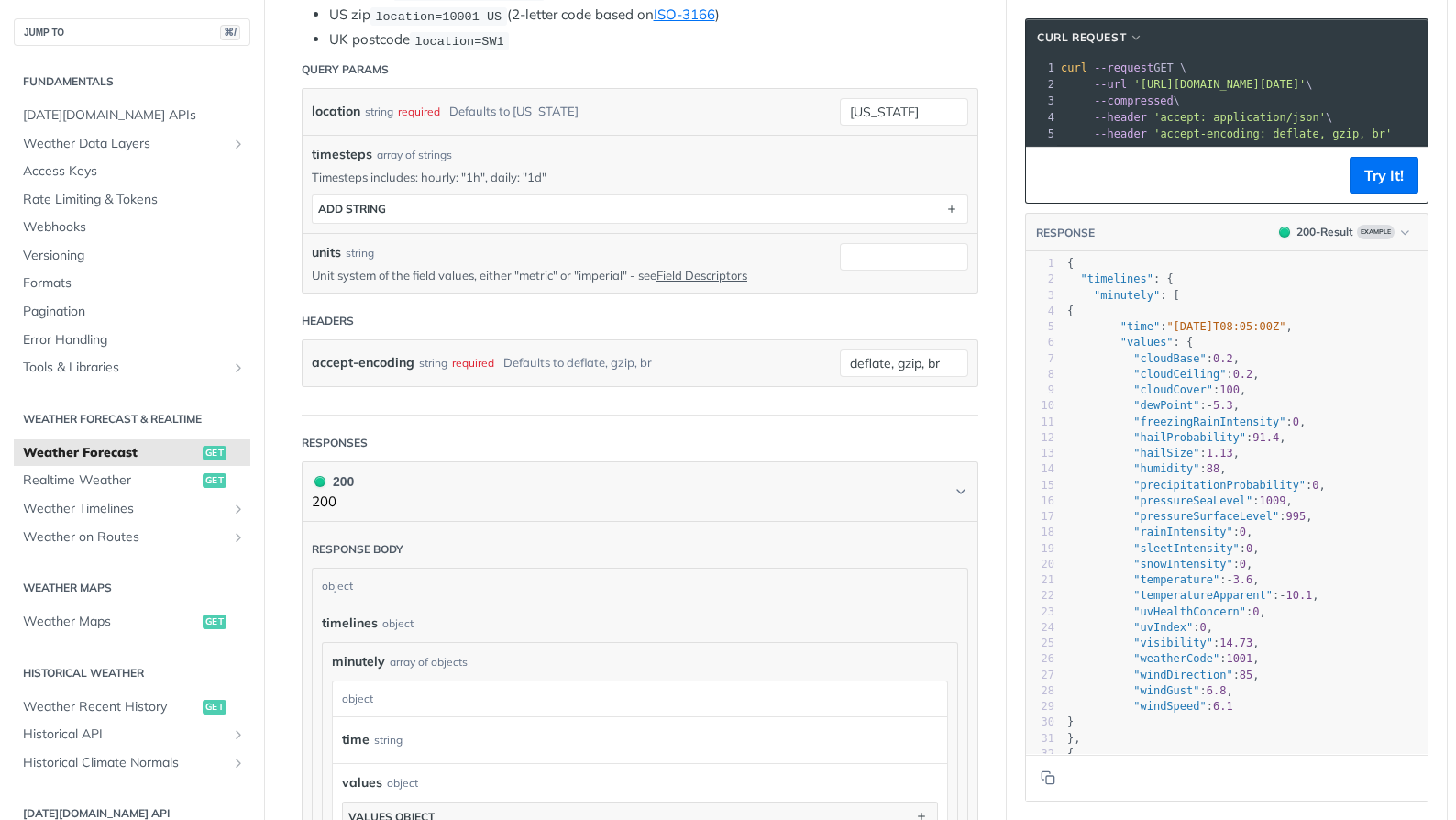
drag, startPoint x: 1403, startPoint y: 82, endPoint x: 1157, endPoint y: 81, distance: 246.0
click at [1142, 80] on span "'https://api.tomorrow.io/v4/weather/forecast?location=new%20york&apikey=wPu71wQ…" at bounding box center [1220, 84] width 172 height 13
copy span "https://api.tomorrow.io/v4/weather/forecast?location=new%20york&apikey=wPu71wQp…"
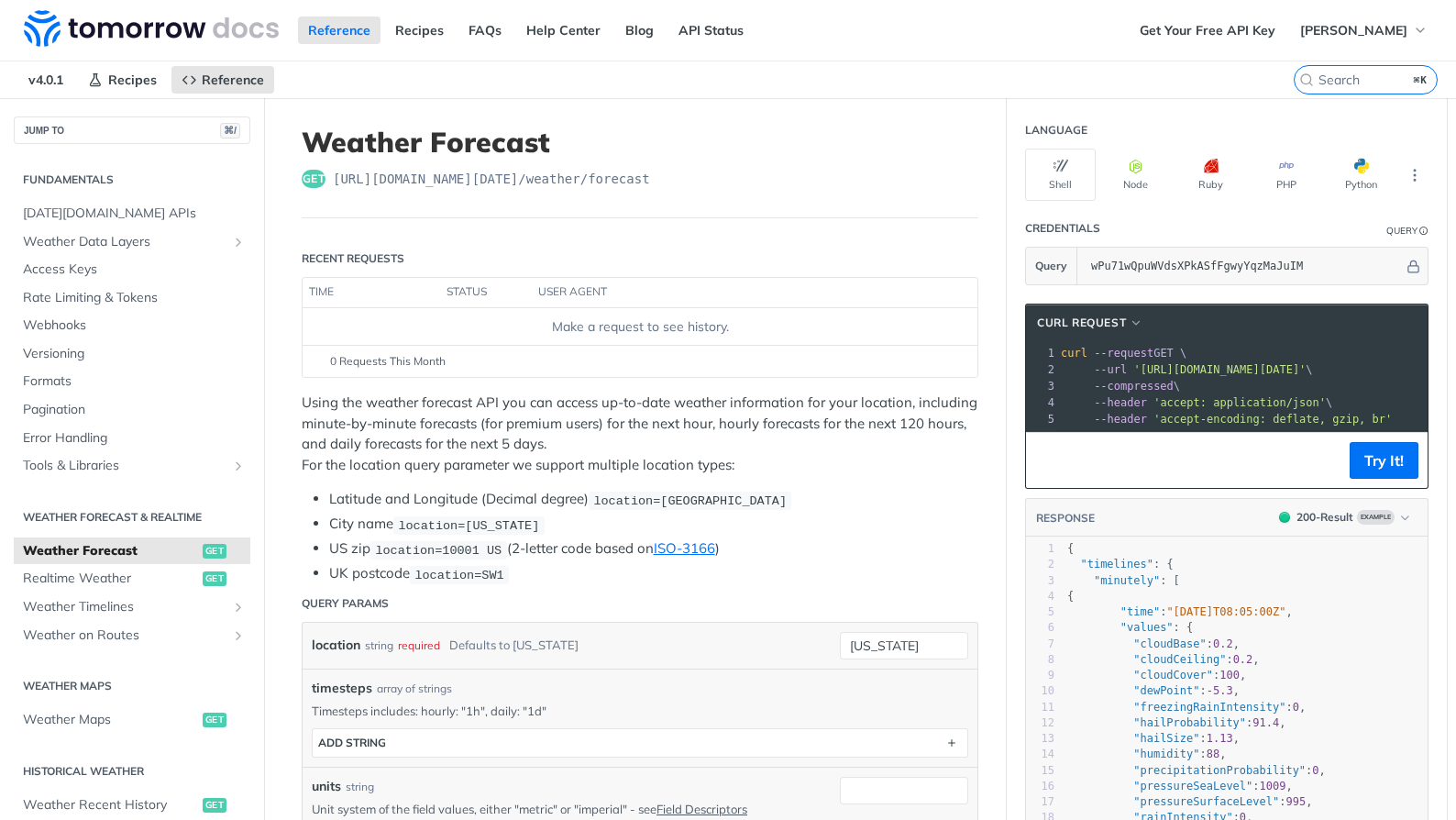
scroll to position [0, 417]
click at [1327, 401] on pre "--header 'accept: application/json' \" at bounding box center [1034, 403] width 788 height 17
click at [888, 370] on span "'https://api.tomorrow.io/v4/weather/forecast?location=new%20york&apikey=wPu71wQ…" at bounding box center [802, 369] width 172 height 13
copy span "wPu71wQpuWVdsXPkASfFgwyYqzMaJuIM"
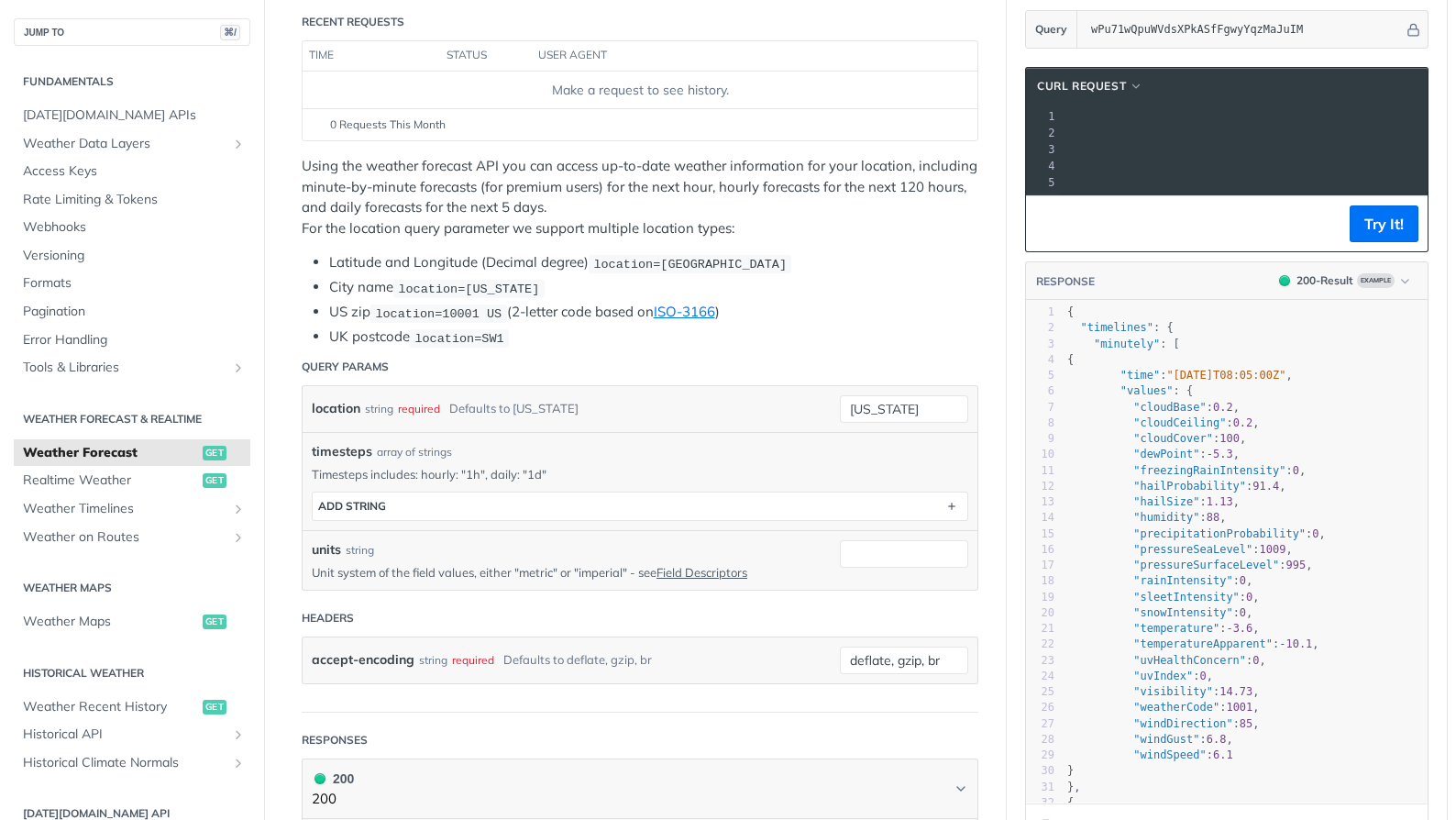
scroll to position [240, 0]
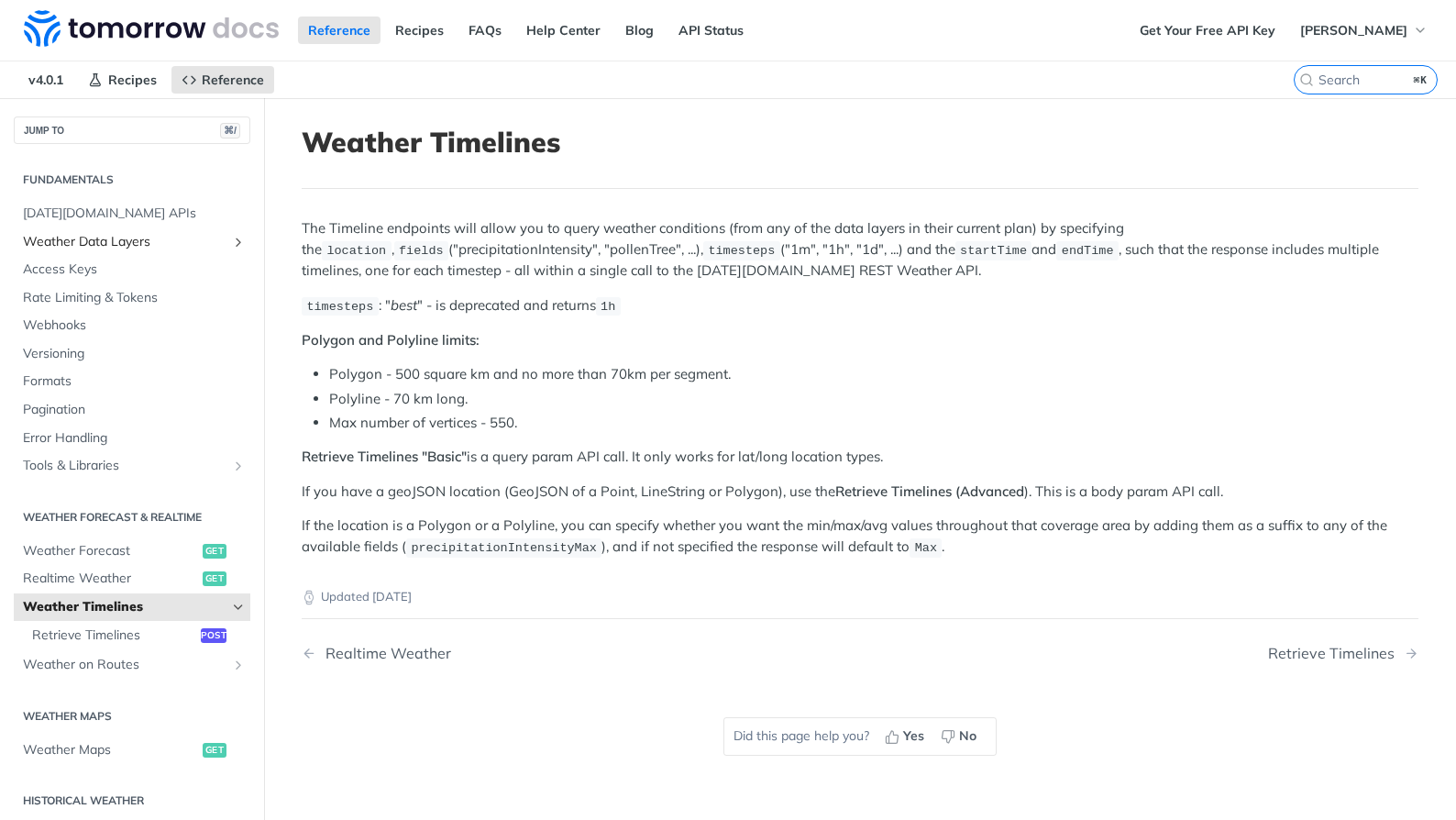
click at [148, 247] on span "Weather Data Layers" at bounding box center [125, 241] width 204 height 19
